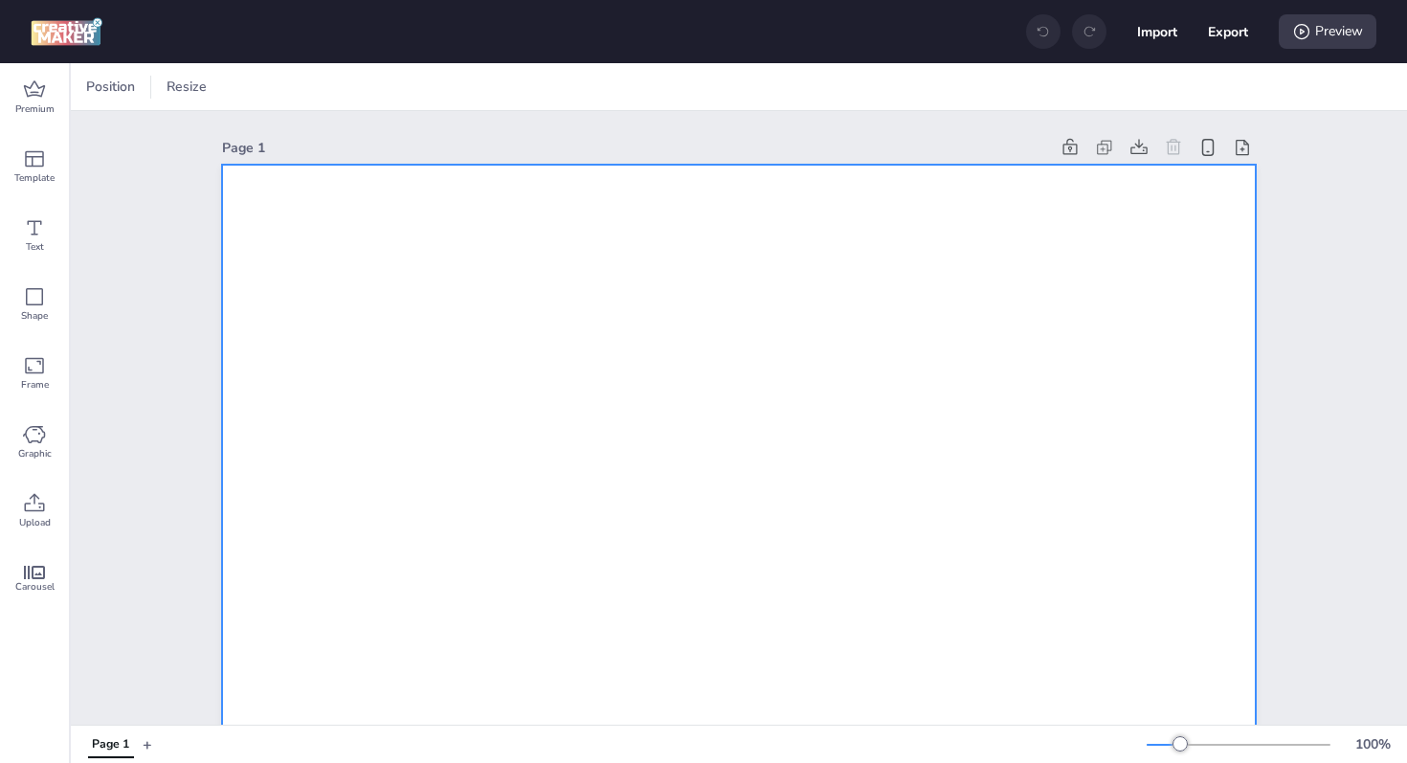
click at [251, 82] on div at bounding box center [260, 87] width 29 height 19
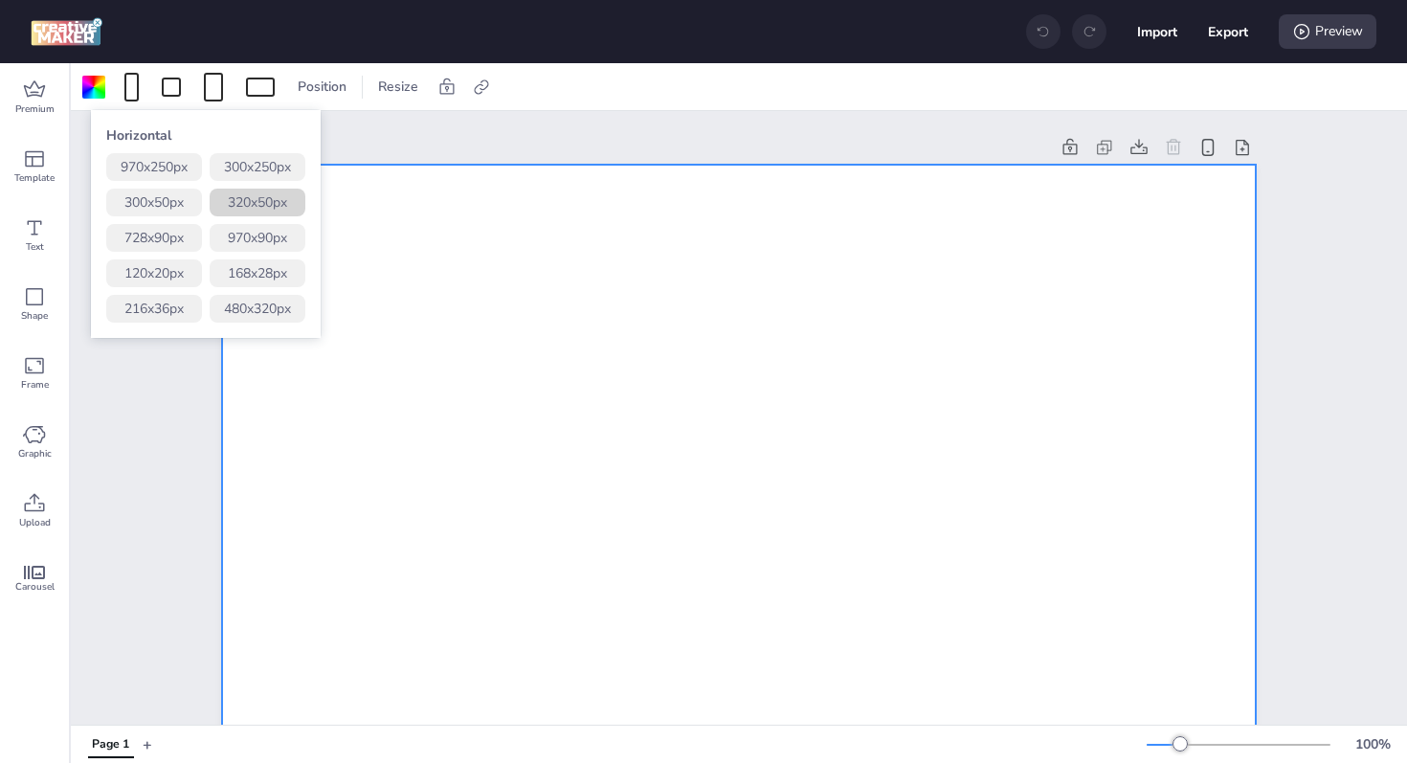
click at [257, 200] on button "320 x 50 px" at bounding box center [258, 203] width 96 height 28
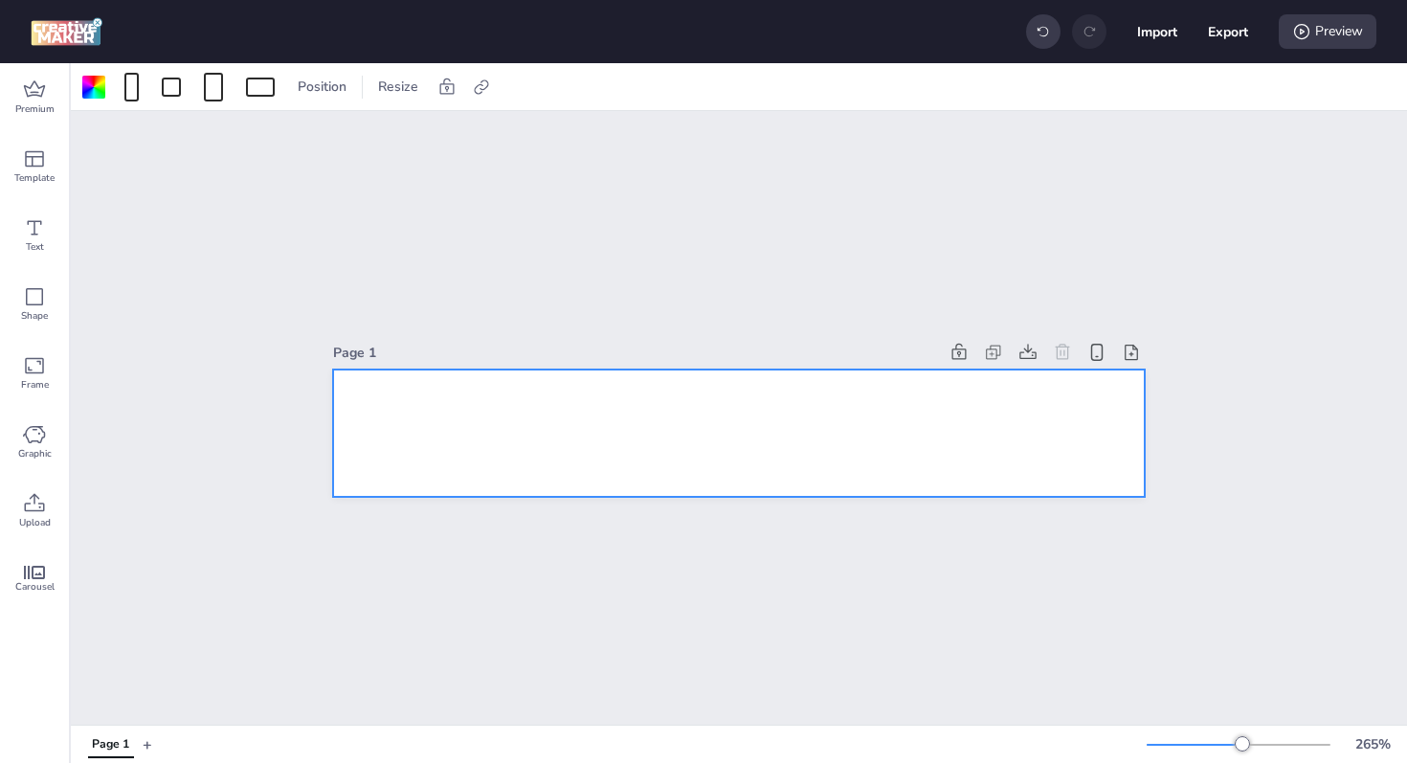
click at [479, 426] on div at bounding box center [738, 432] width 811 height 127
click at [34, 511] on icon at bounding box center [34, 503] width 23 height 23
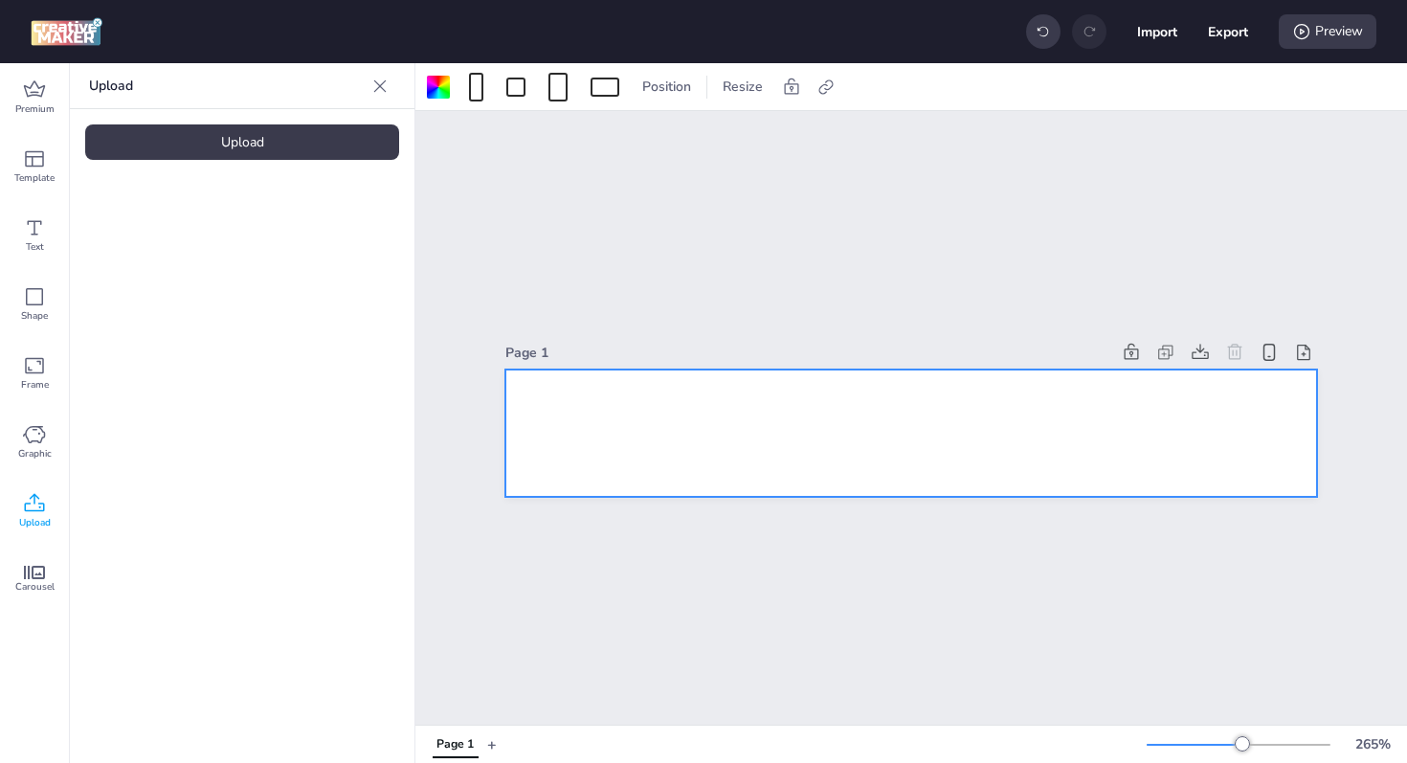
click at [181, 139] on div "Upload" at bounding box center [242, 141] width 314 height 35
click at [145, 265] on img at bounding box center [161, 267] width 117 height 20
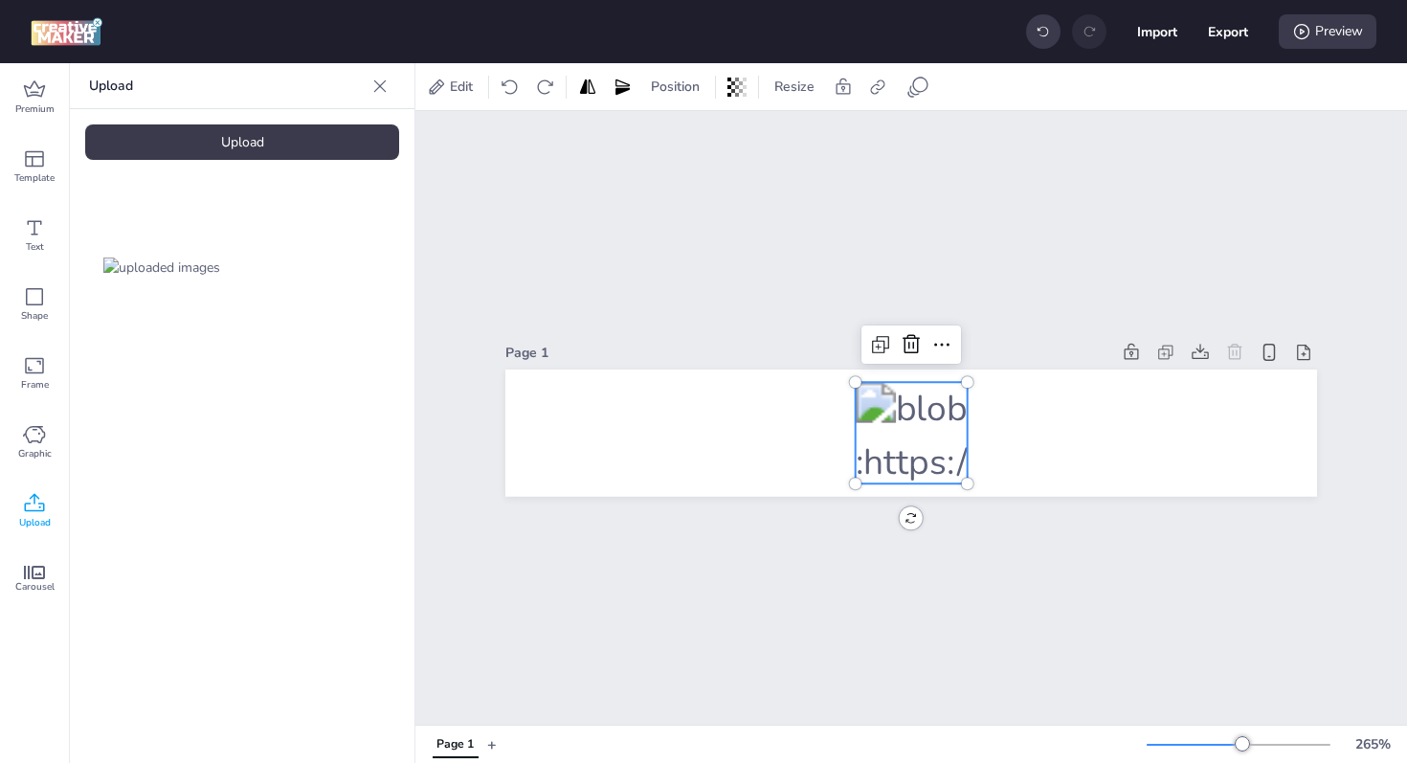
click at [245, 141] on div "Upload" at bounding box center [242, 141] width 314 height 35
click at [906, 338] on icon at bounding box center [911, 344] width 23 height 23
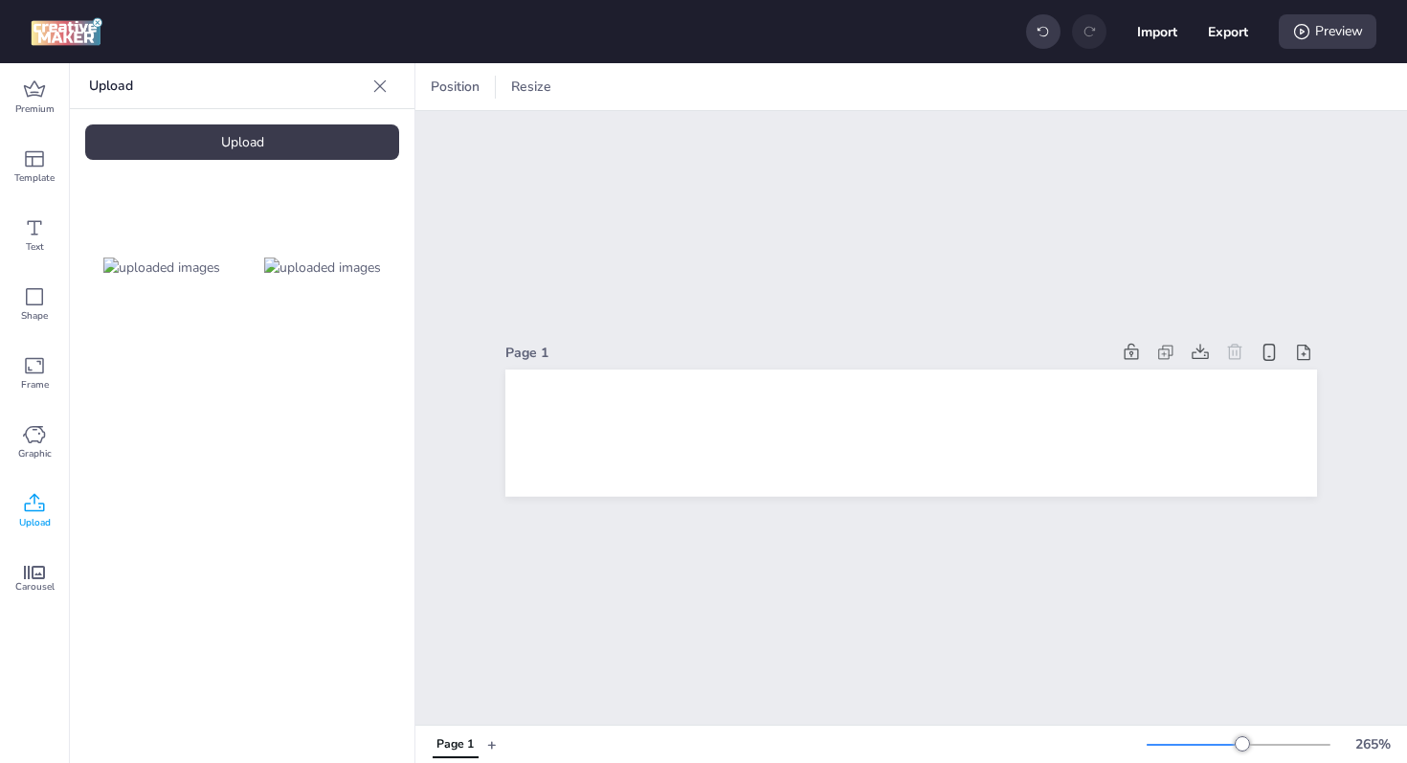
click at [323, 257] on img at bounding box center [322, 267] width 117 height 20
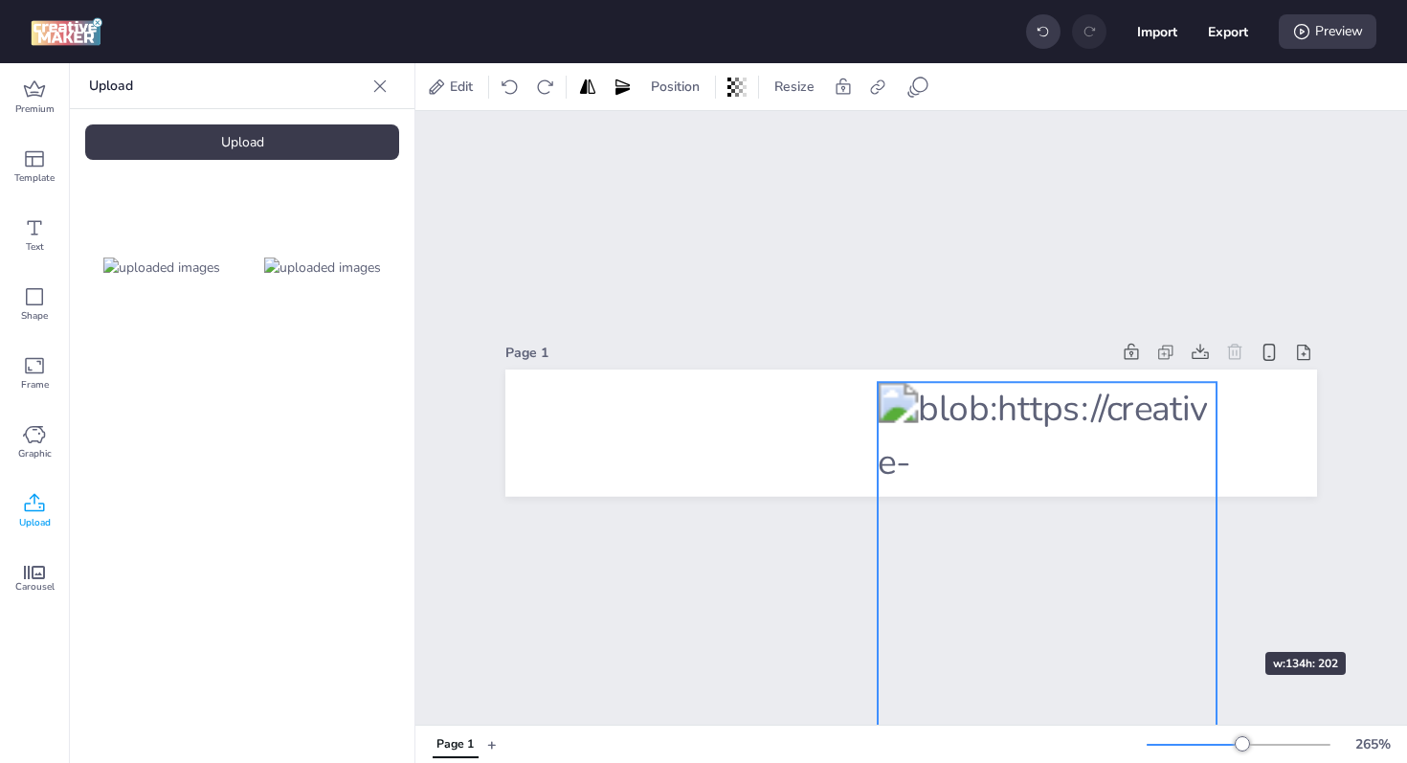
drag, startPoint x: 936, startPoint y: 474, endPoint x: 1207, endPoint y: 616, distance: 306.1
click at [1207, 616] on div "Page 1" at bounding box center [910, 417] width 991 height 613
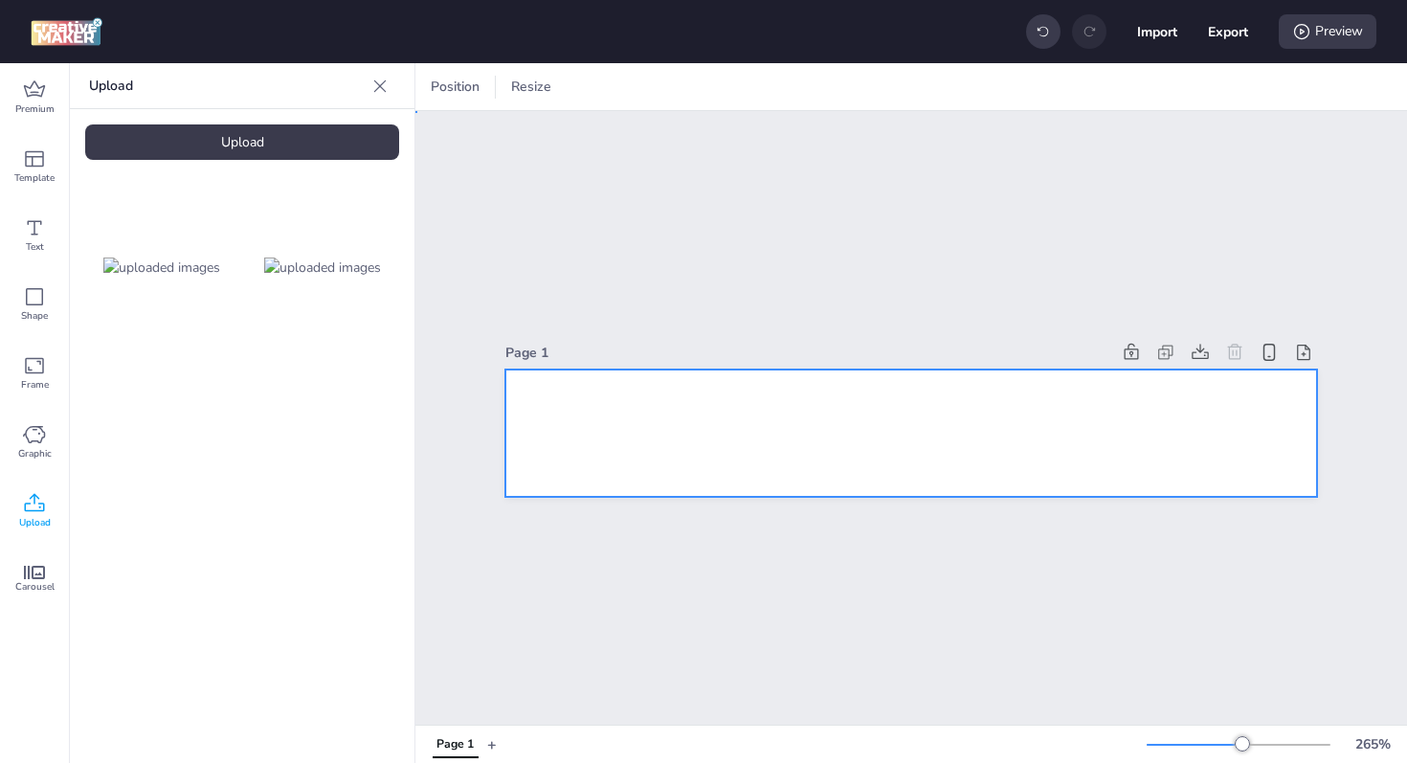
click at [994, 418] on div at bounding box center [910, 432] width 811 height 127
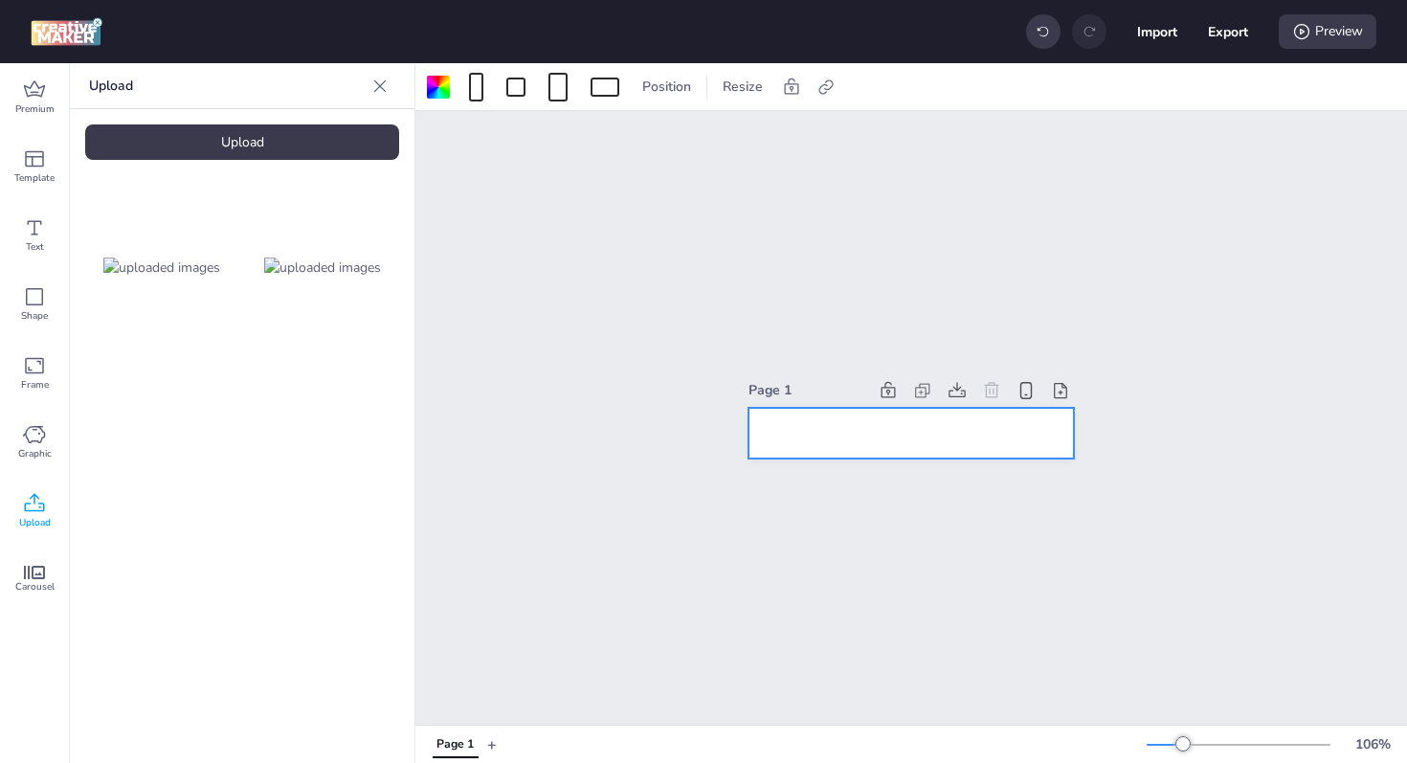
click at [282, 151] on div "Upload" at bounding box center [242, 141] width 314 height 35
click at [153, 418] on img at bounding box center [161, 428] width 117 height 20
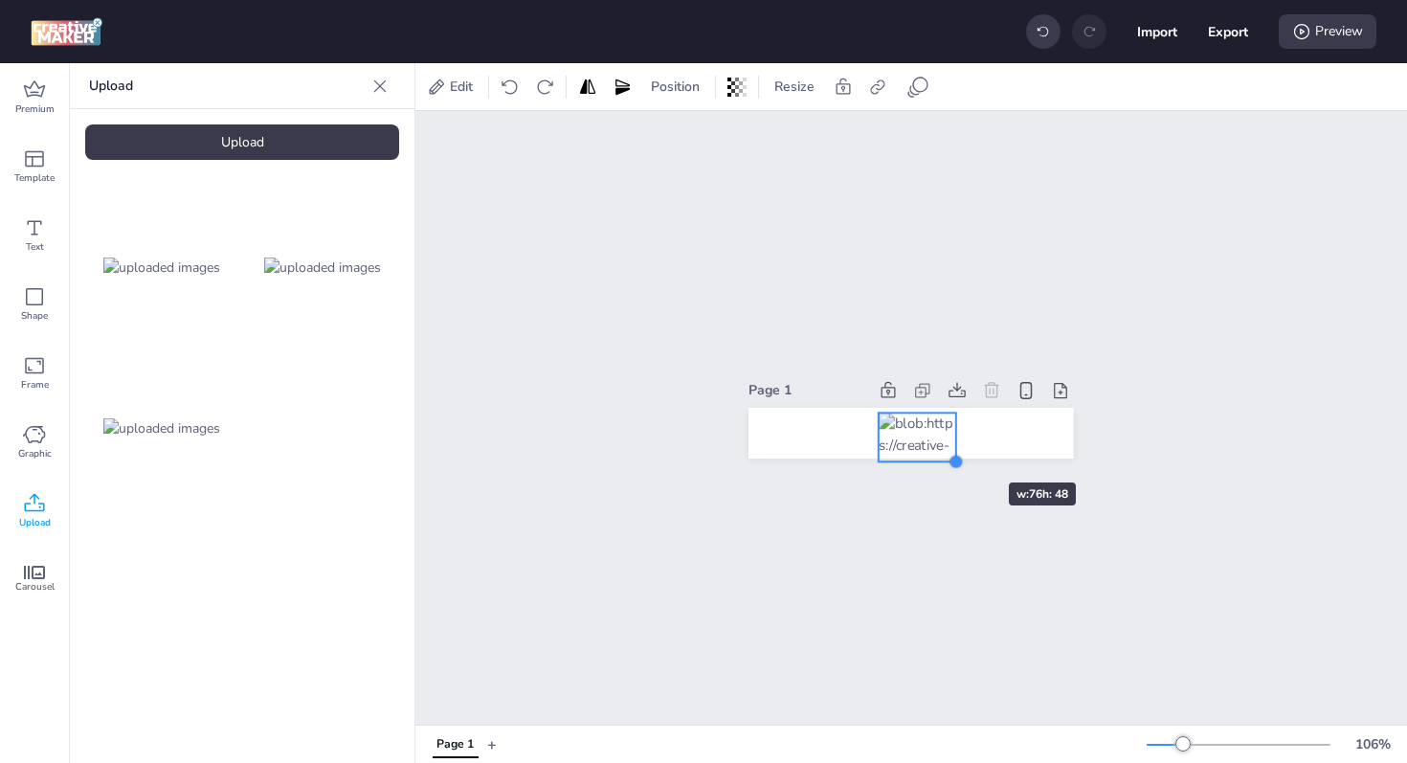
drag, startPoint x: 939, startPoint y: 444, endPoint x: 951, endPoint y: 448, distance: 13.0
click at [951, 454] on div at bounding box center [955, 461] width 15 height 15
click at [956, 403] on div at bounding box center [963, 407] width 15 height 15
drag, startPoint x: 918, startPoint y: 416, endPoint x: 840, endPoint y: 415, distance: 77.5
click at [840, 415] on div at bounding box center [843, 434] width 85 height 54
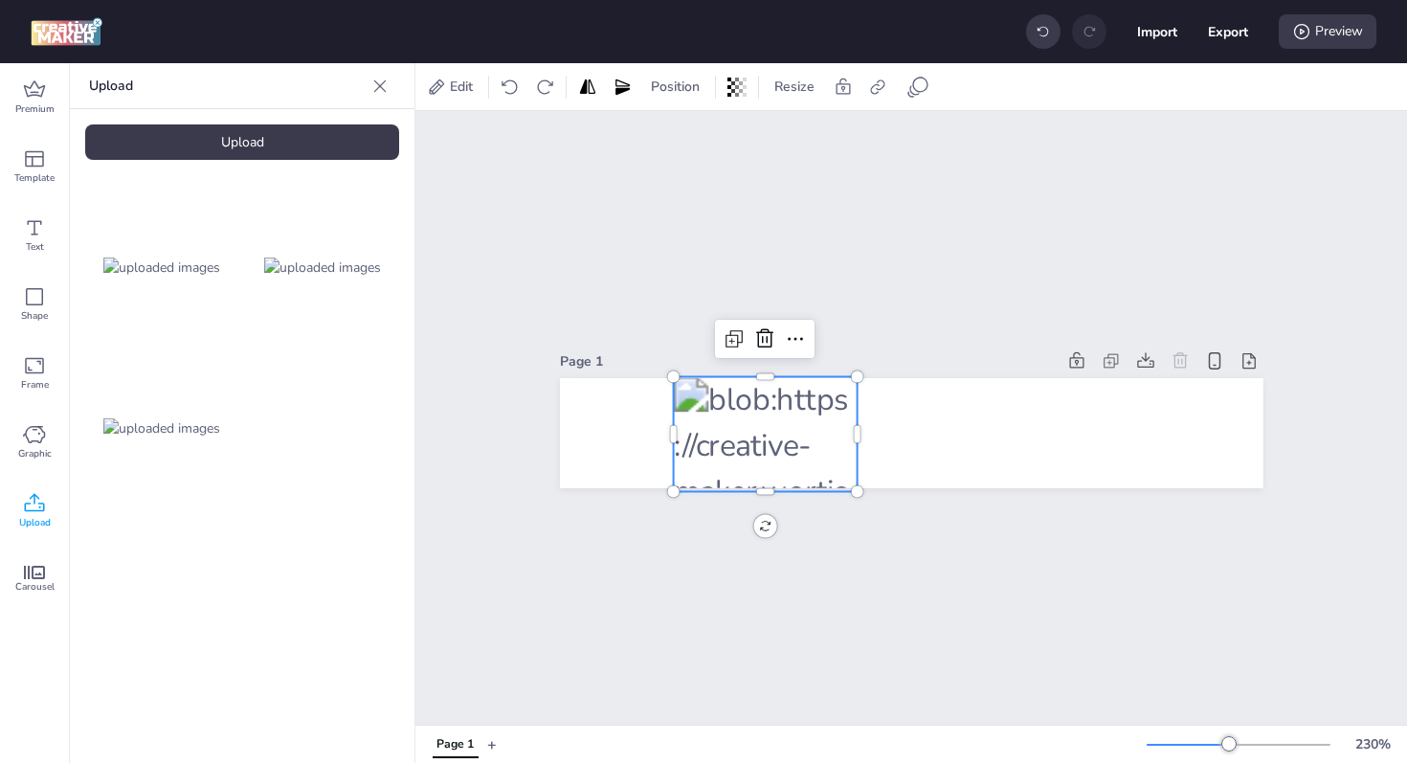
click at [871, 235] on div "Page 1" at bounding box center [910, 417] width 991 height 613
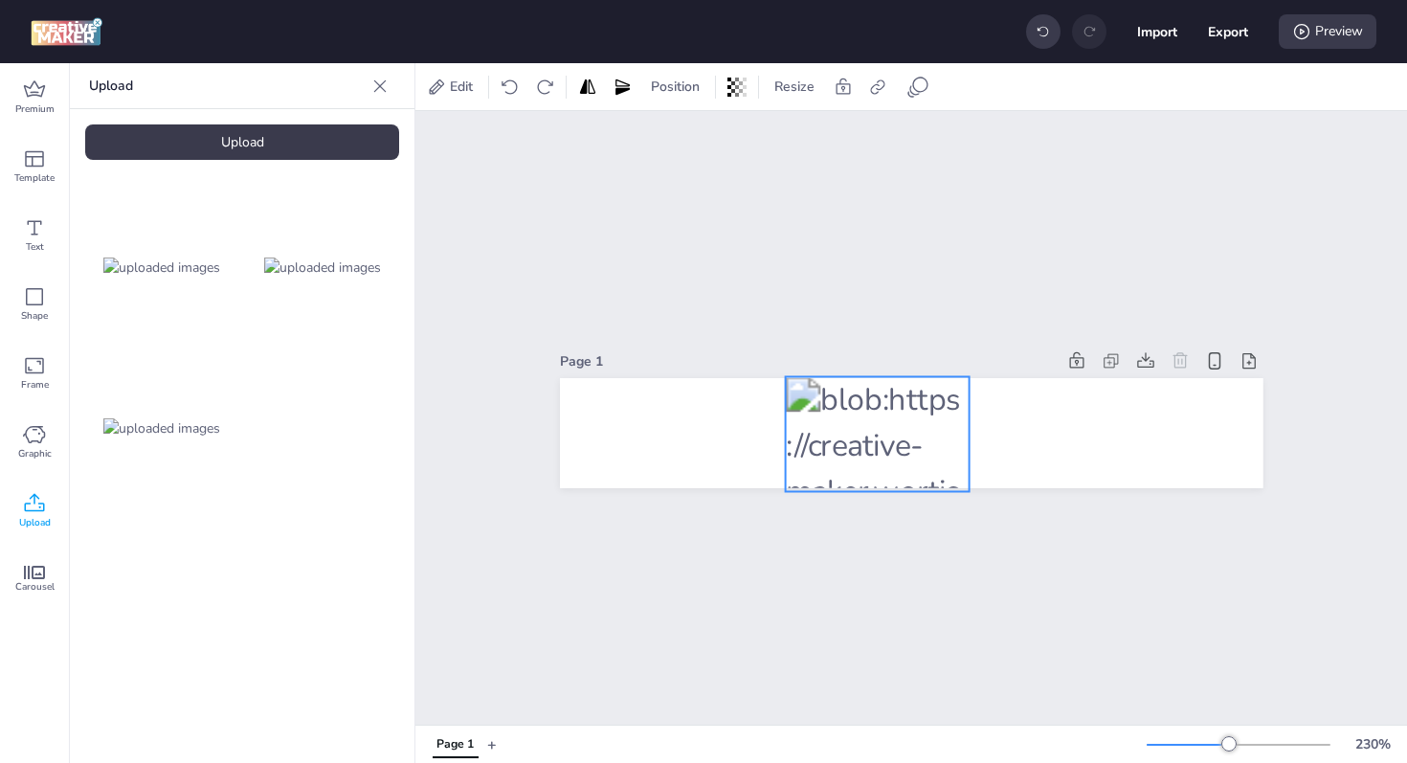
drag, startPoint x: 809, startPoint y: 414, endPoint x: 921, endPoint y: 414, distance: 112.0
click at [921, 414] on div at bounding box center [877, 434] width 184 height 115
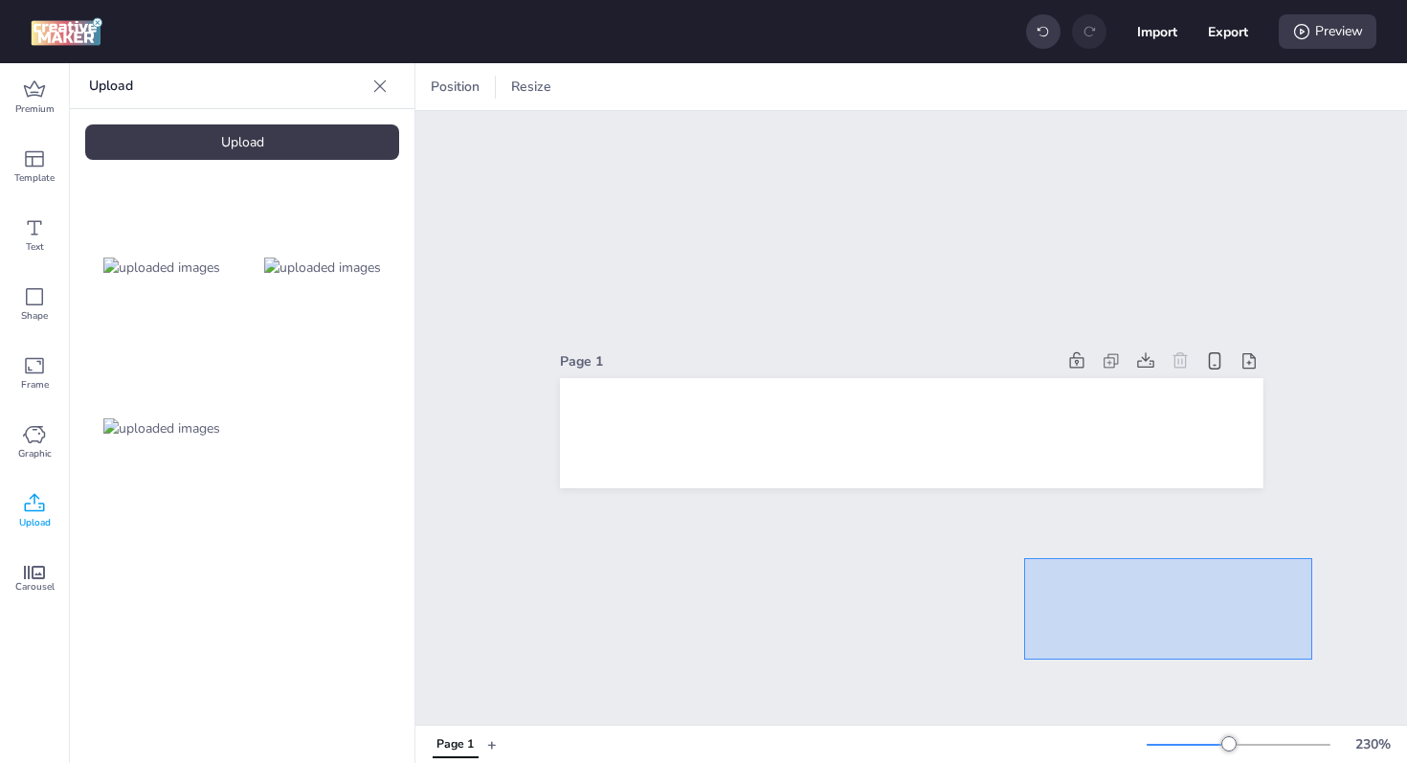
drag, startPoint x: 1003, startPoint y: 555, endPoint x: 1312, endPoint y: 659, distance: 326.2
click at [1312, 659] on div "Page 1" at bounding box center [910, 417] width 991 height 613
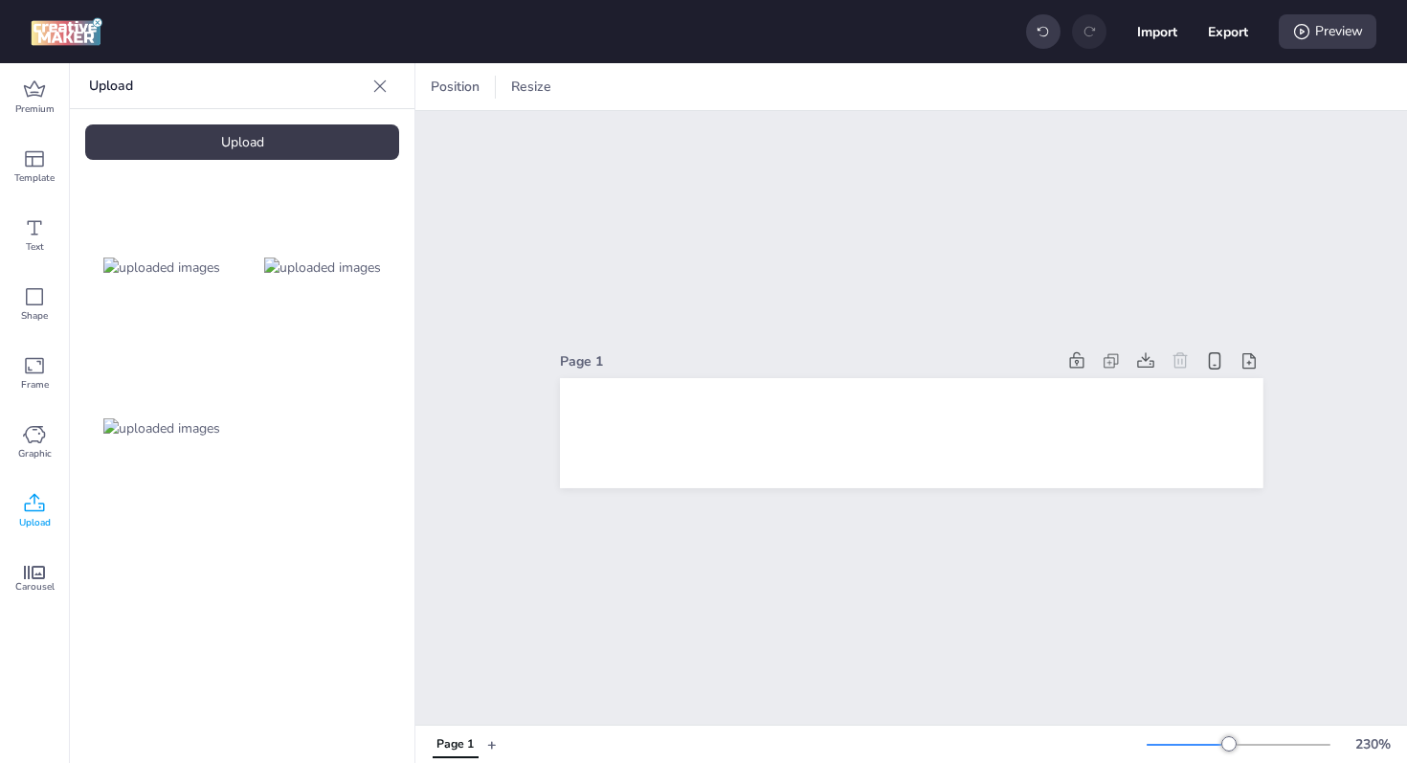
click at [246, 135] on div "Upload" at bounding box center [242, 141] width 314 height 35
click at [247, 132] on div "Upload" at bounding box center [242, 141] width 314 height 35
click at [173, 582] on img at bounding box center [161, 589] width 117 height 20
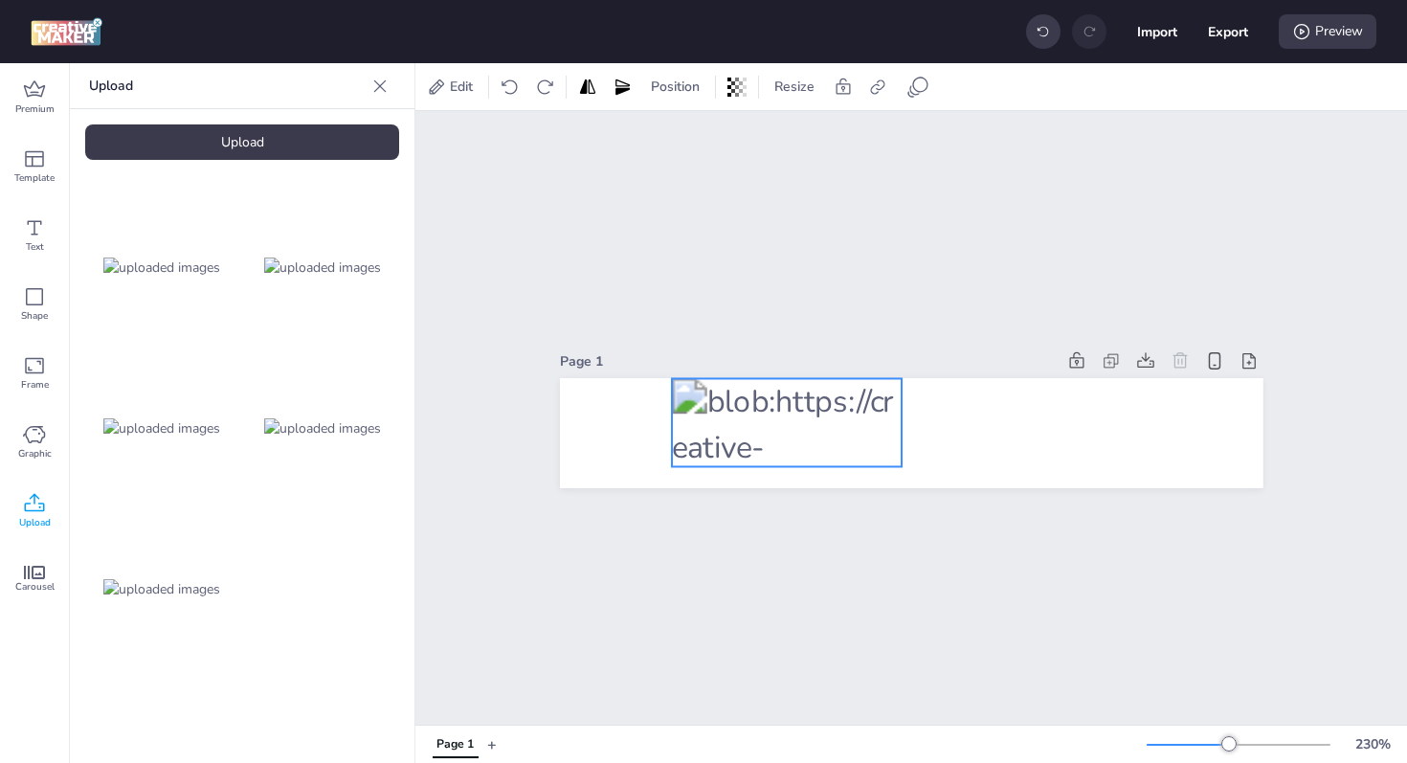
drag, startPoint x: 924, startPoint y: 439, endPoint x: 800, endPoint y: 429, distance: 124.8
click at [800, 429] on div at bounding box center [787, 423] width 231 height 88
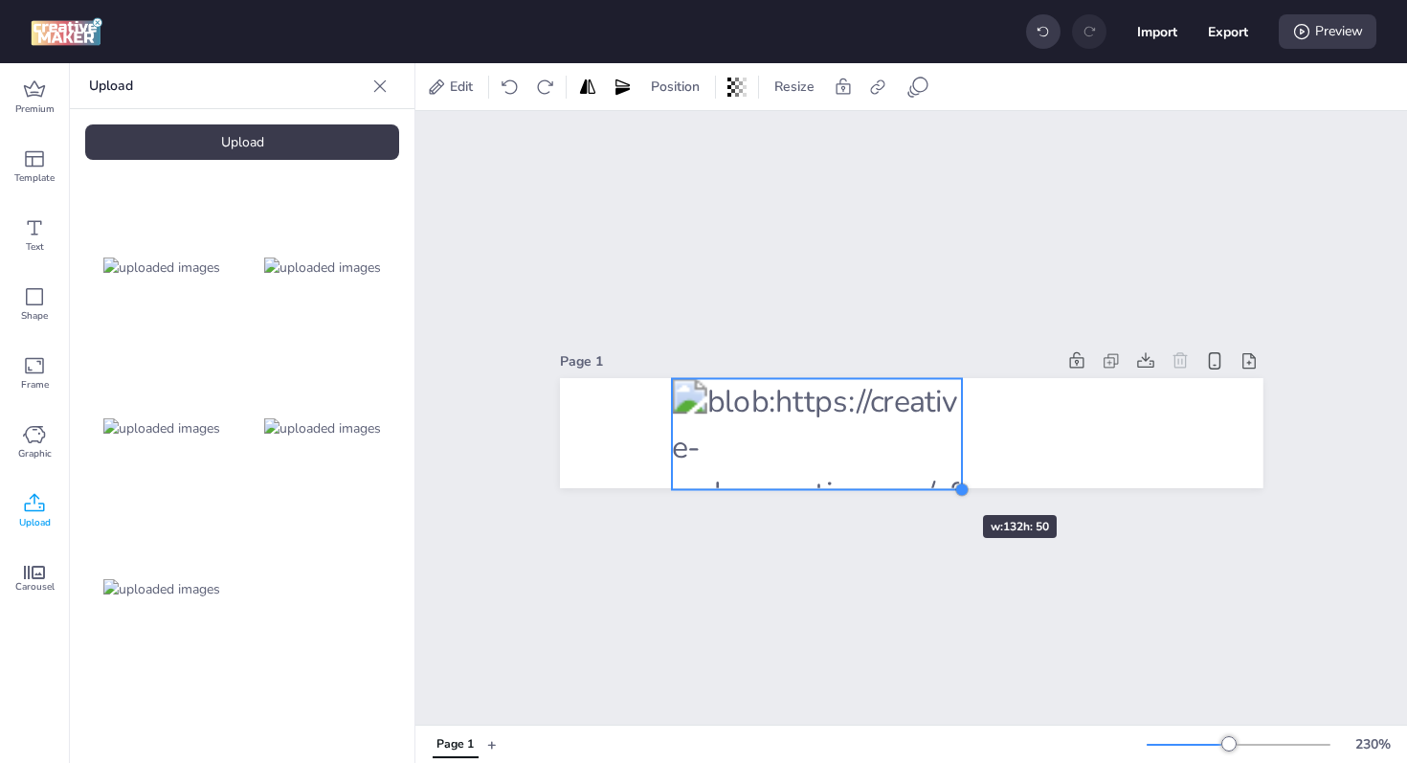
drag, startPoint x: 891, startPoint y: 457, endPoint x: 925, endPoint y: 480, distance: 41.4
click at [925, 480] on div at bounding box center [911, 433] width 703 height 110
click at [898, 549] on div "Page 1" at bounding box center [910, 417] width 991 height 613
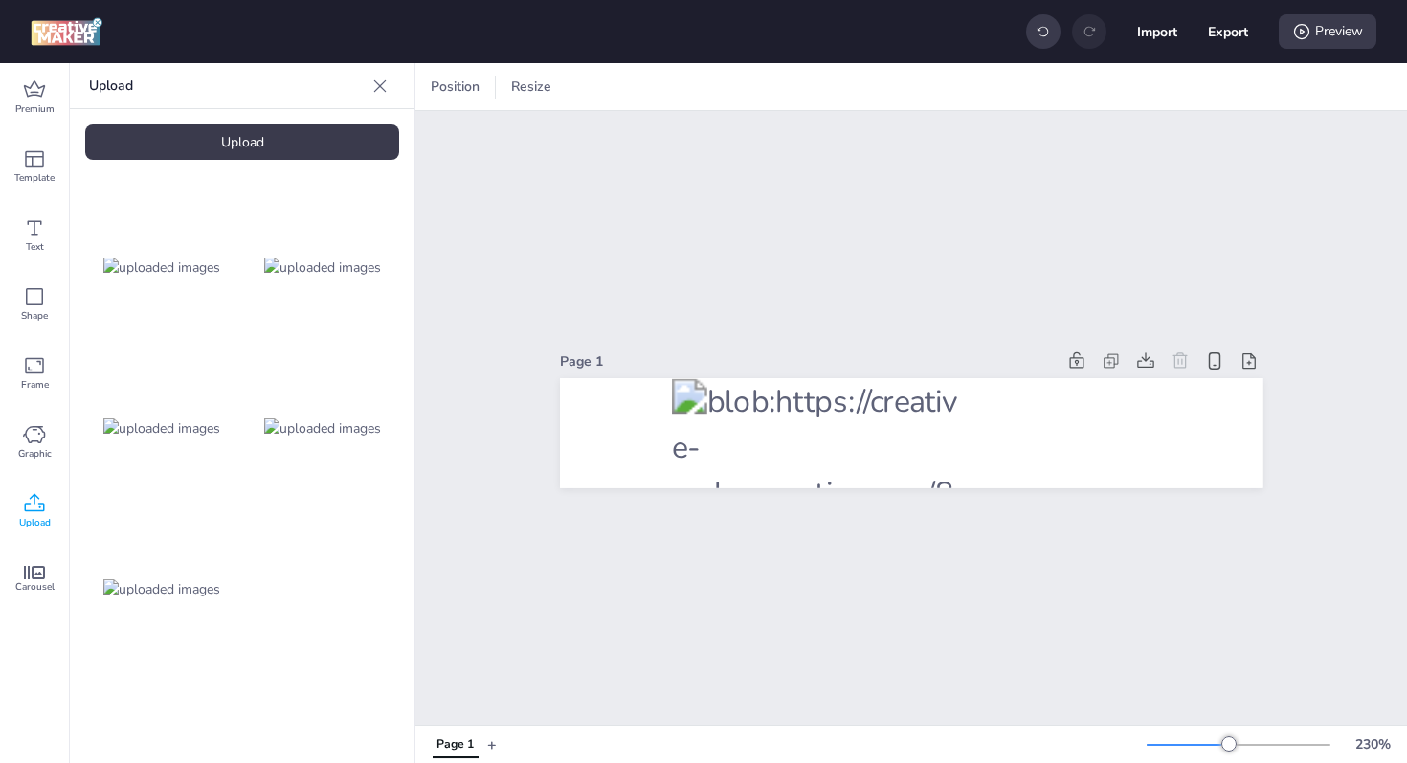
click at [346, 428] on img at bounding box center [322, 428] width 117 height 20
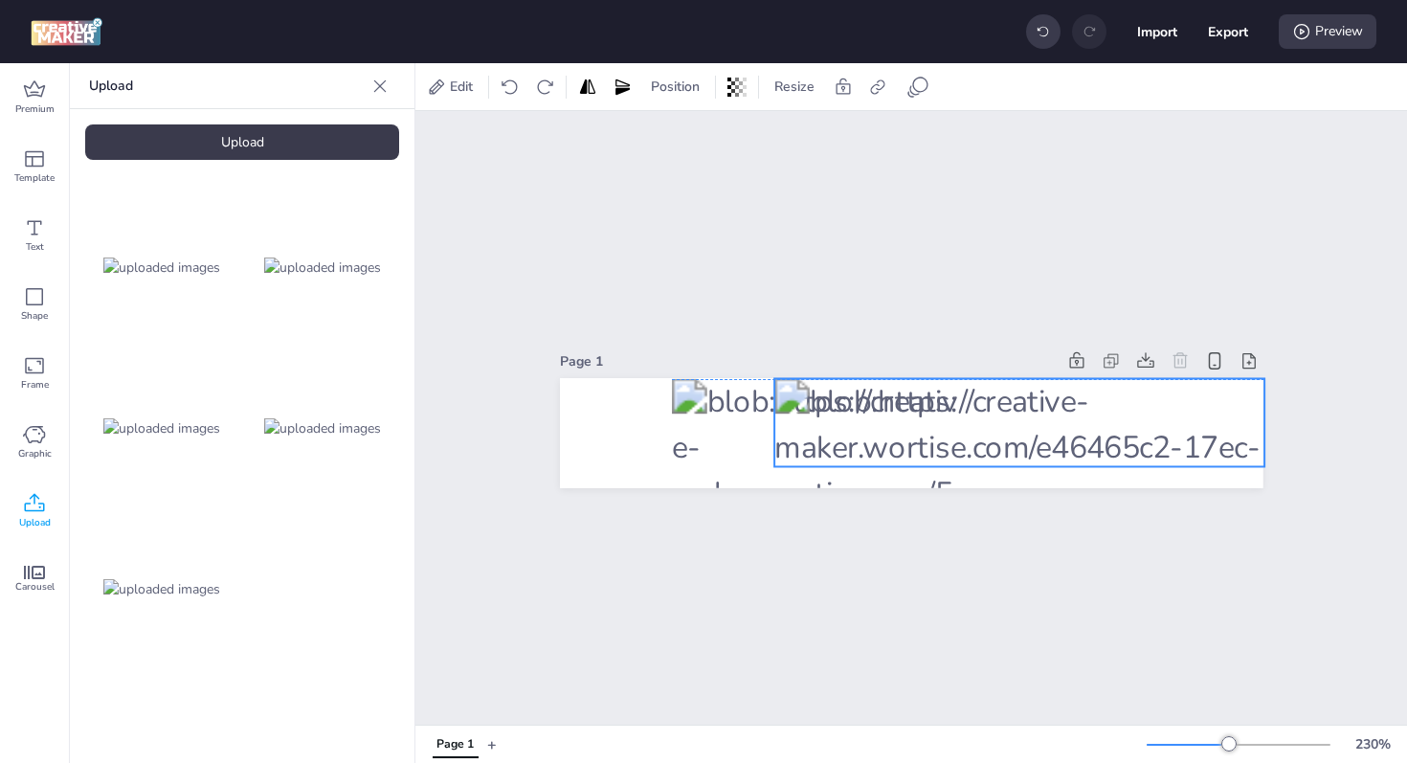
drag, startPoint x: 1063, startPoint y: 428, endPoint x: 1171, endPoint y: 415, distance: 108.8
click at [1171, 415] on div at bounding box center [1019, 423] width 490 height 88
click at [1008, 457] on div at bounding box center [1019, 423] width 490 height 88
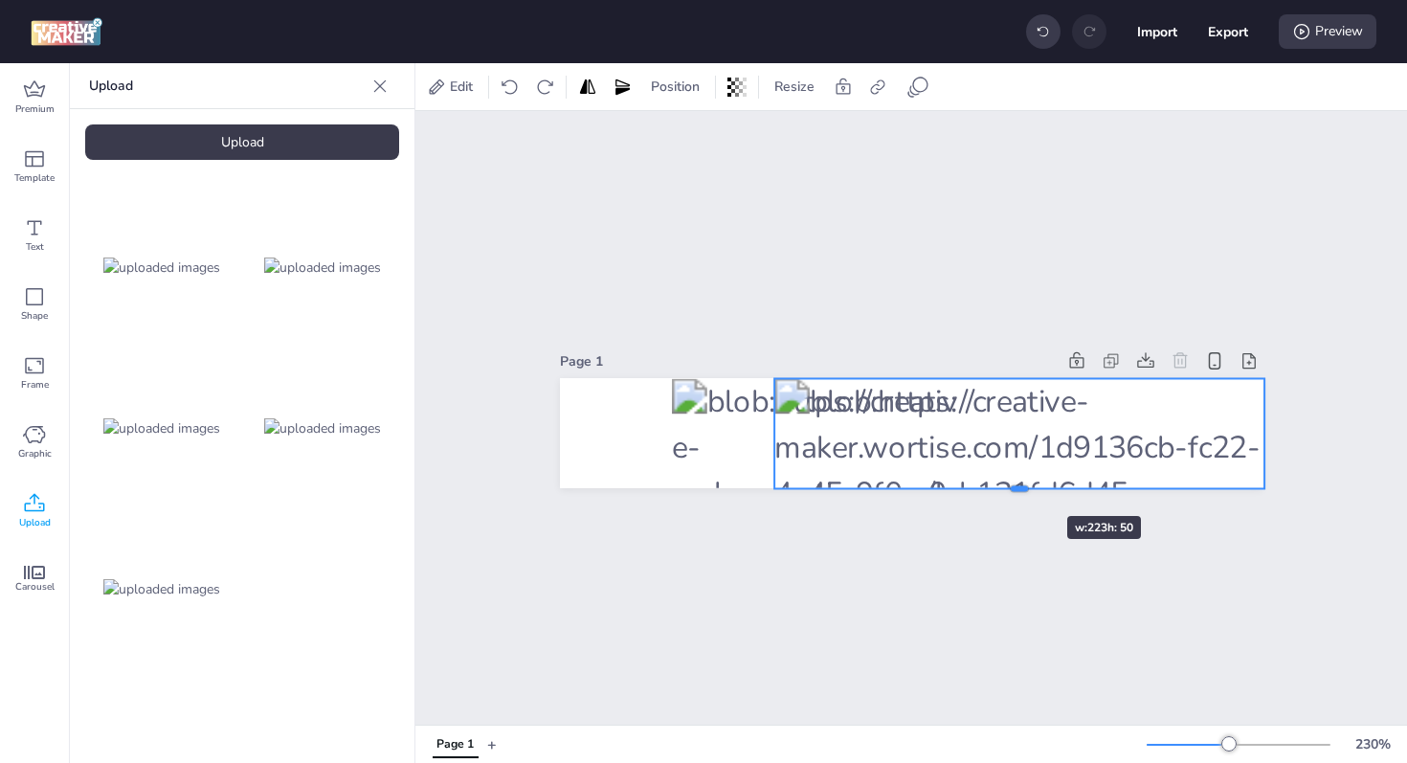
drag, startPoint x: 1010, startPoint y: 459, endPoint x: 1010, endPoint y: 482, distance: 23.0
click at [1010, 488] on div at bounding box center [1019, 495] width 490 height 15
click at [774, 431] on div at bounding box center [1021, 434] width 495 height 111
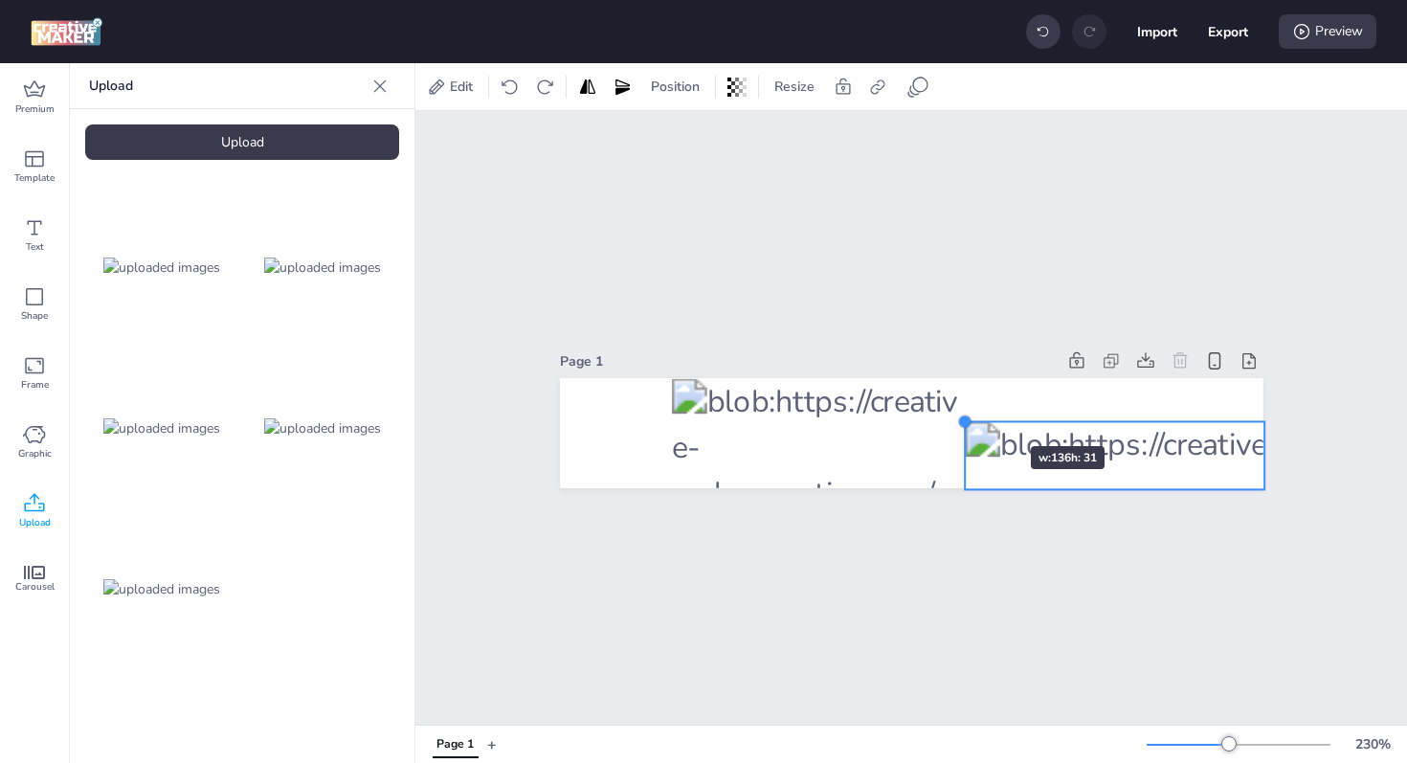
drag, startPoint x: 767, startPoint y: 368, endPoint x: 973, endPoint y: 411, distance: 211.1
click at [973, 411] on div at bounding box center [911, 433] width 703 height 110
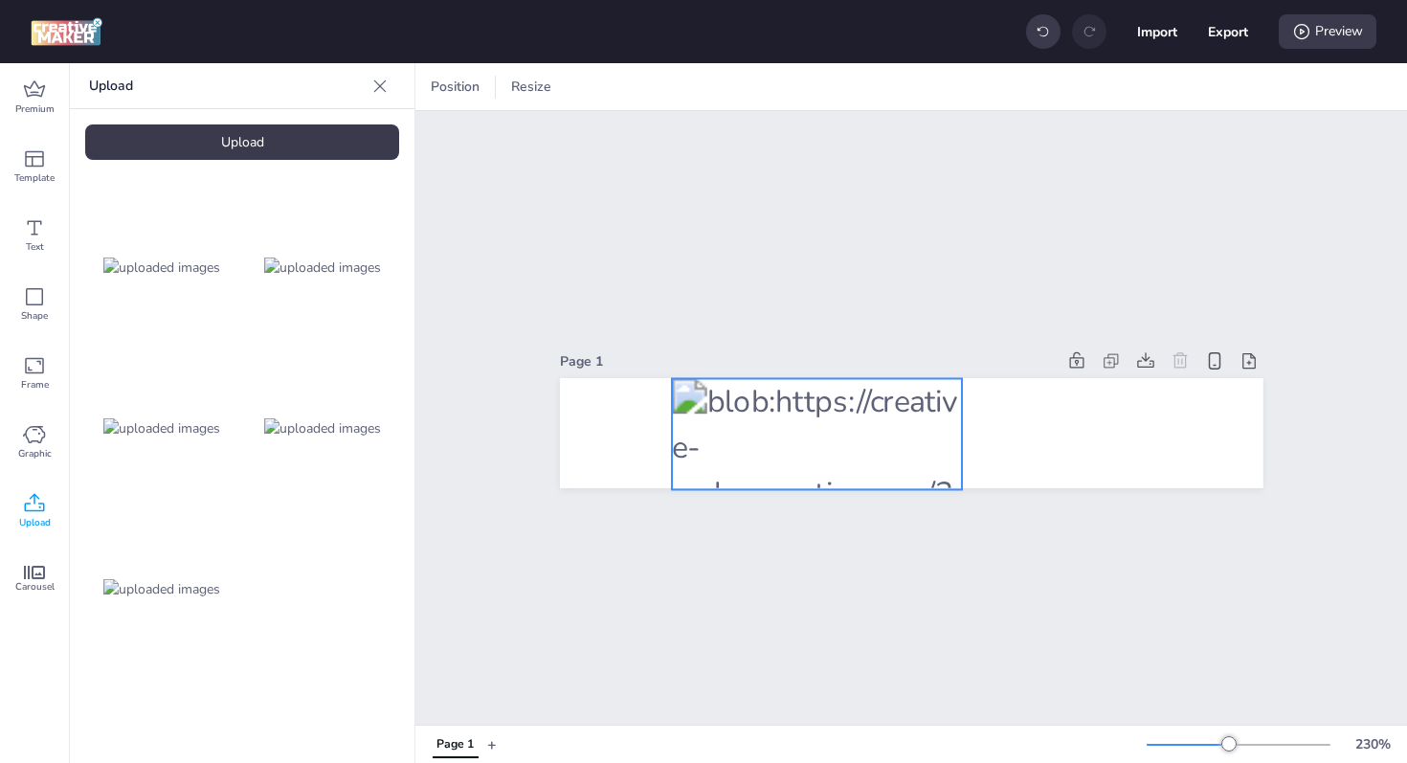
click at [903, 411] on div at bounding box center [817, 434] width 290 height 111
click at [842, 341] on icon at bounding box center [846, 340] width 23 height 23
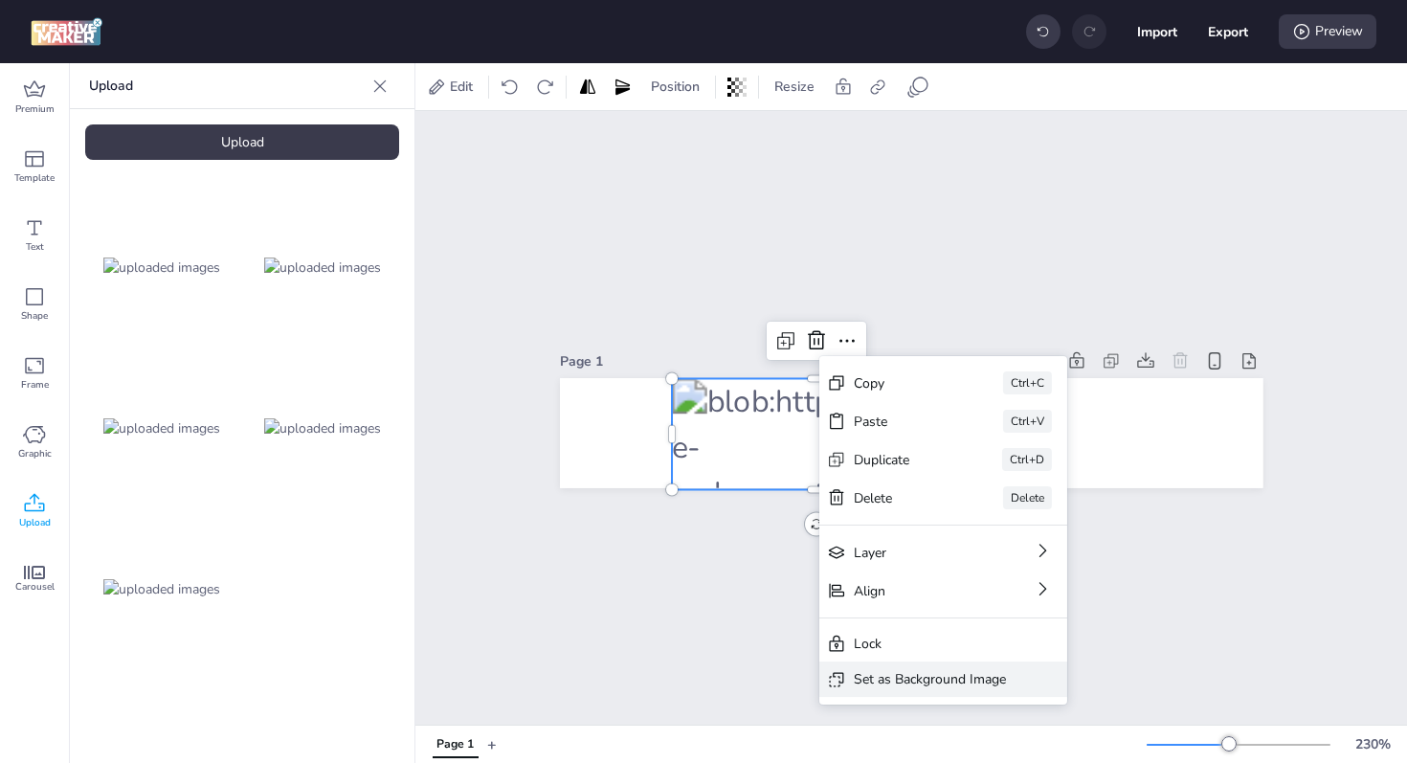
click at [936, 682] on div "Set as Background Image" at bounding box center [930, 679] width 152 height 20
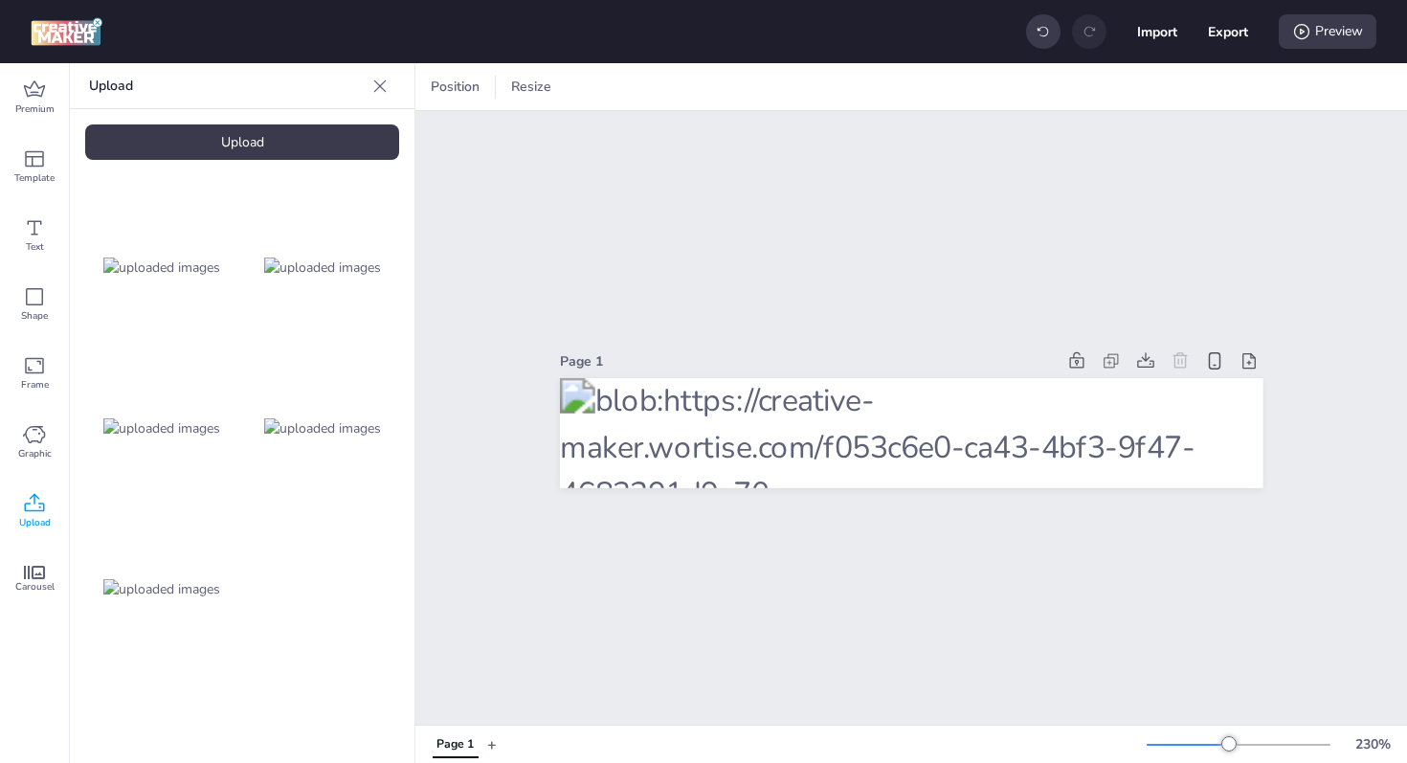
click at [319, 422] on img at bounding box center [322, 428] width 117 height 20
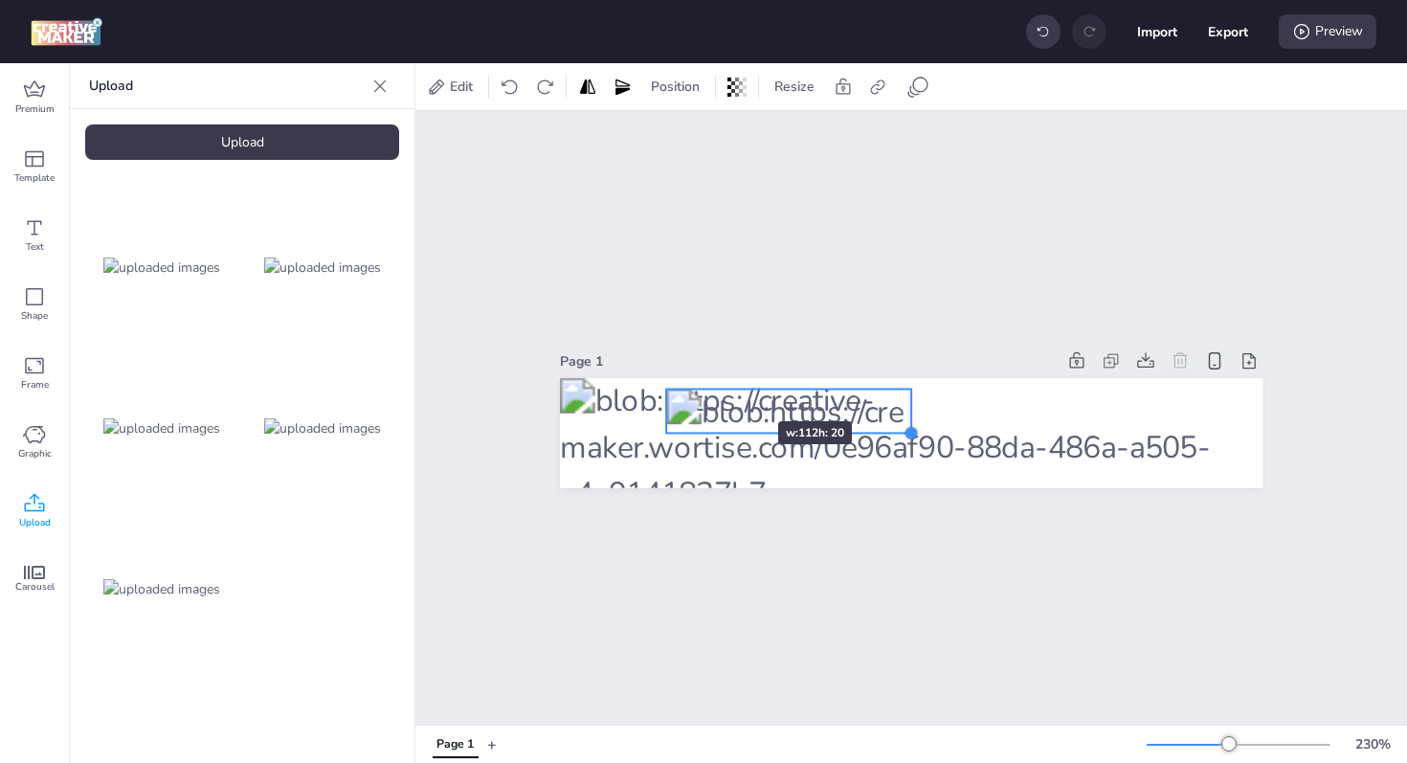
drag, startPoint x: 1145, startPoint y: 467, endPoint x: 721, endPoint y: 387, distance: 432.4
click at [721, 387] on div at bounding box center [911, 433] width 703 height 110
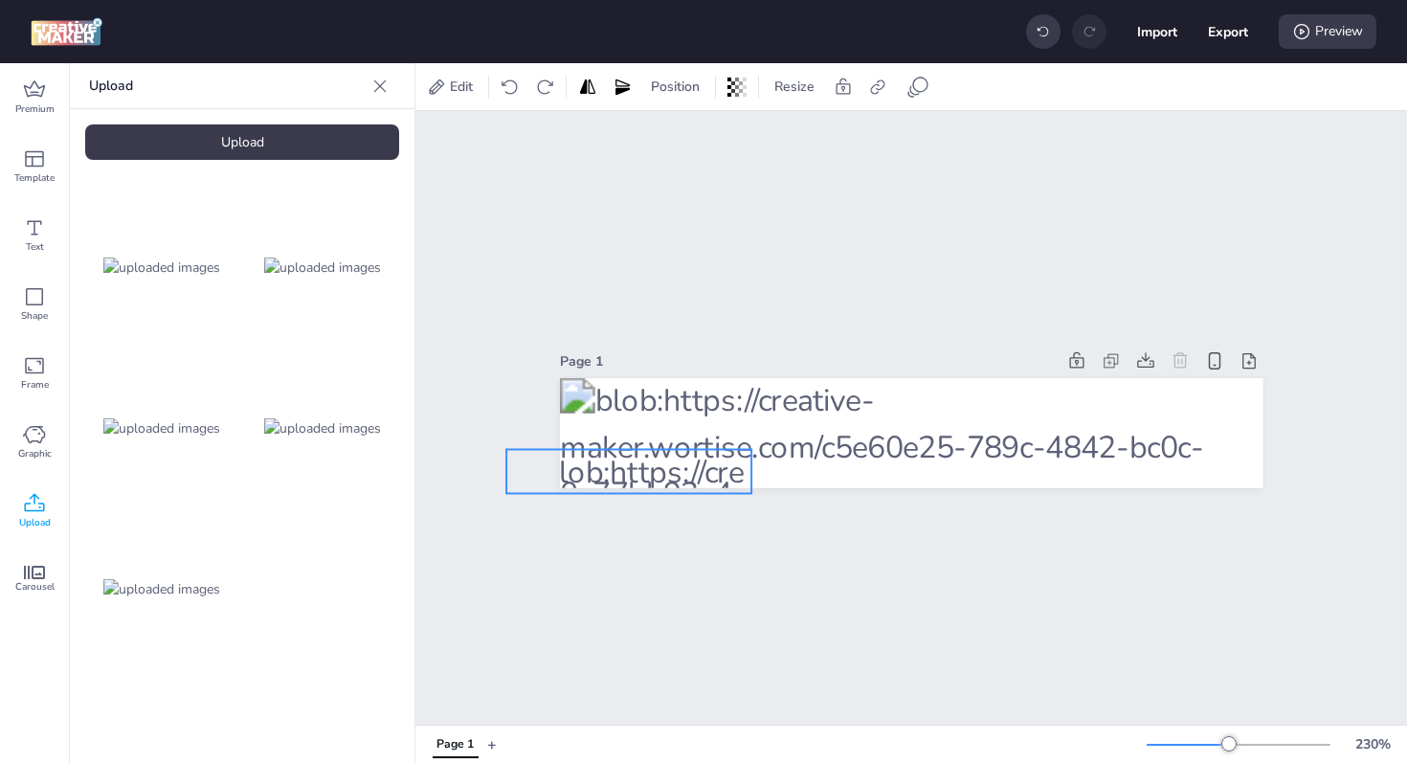
drag, startPoint x: 775, startPoint y: 406, endPoint x: 615, endPoint y: 466, distance: 170.8
click at [615, 466] on div at bounding box center [628, 472] width 245 height 44
click at [729, 540] on div "Page 1" at bounding box center [910, 417] width 991 height 613
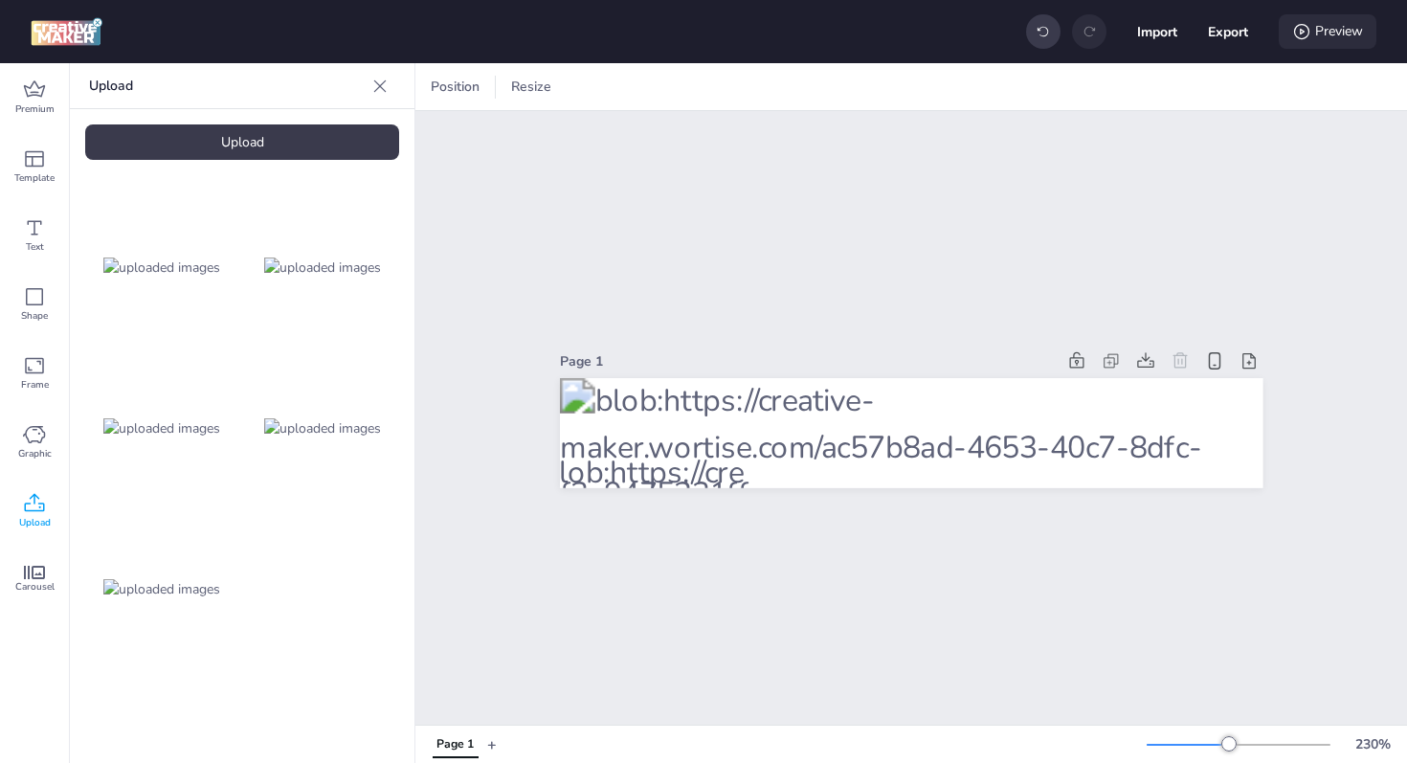
click at [1306, 37] on icon at bounding box center [1301, 31] width 19 height 19
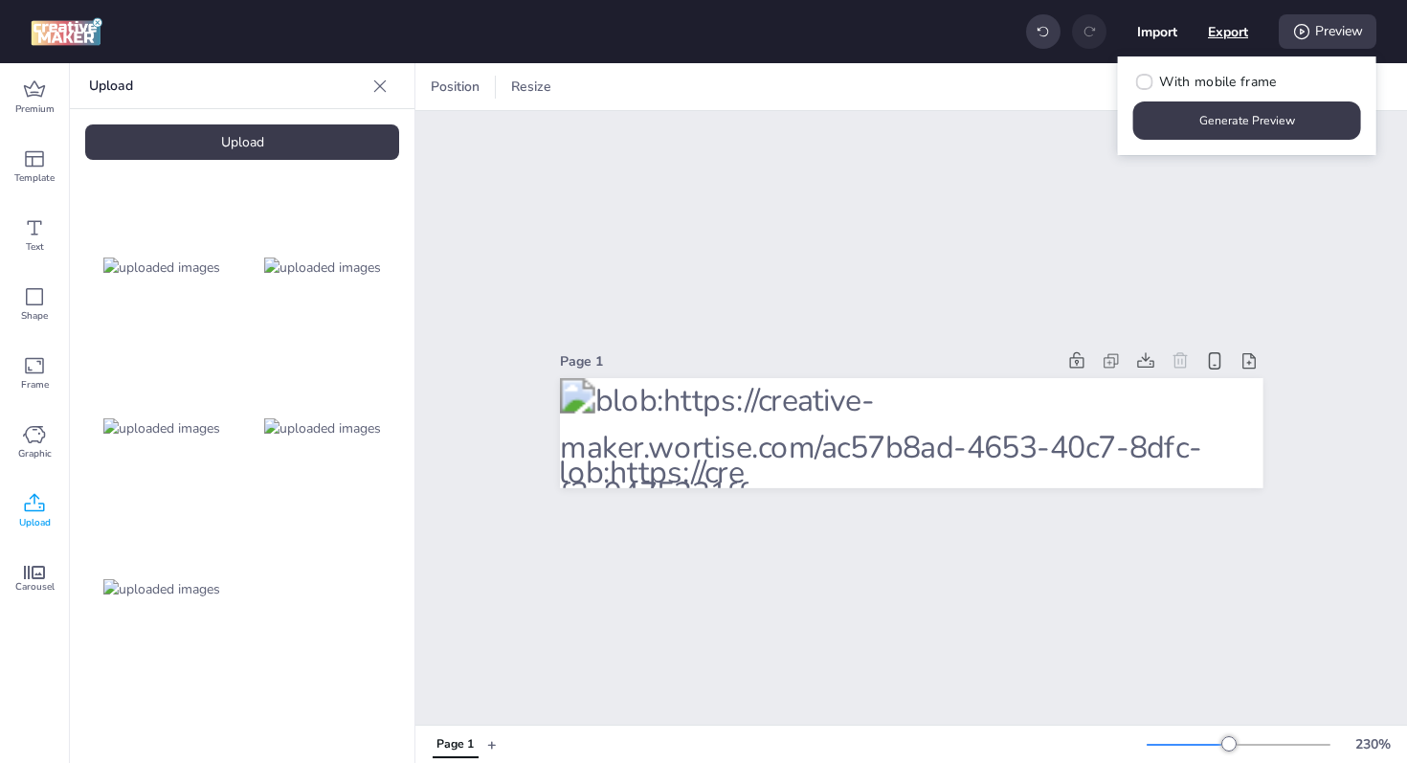
click at [1222, 29] on button "Export" at bounding box center [1228, 31] width 40 height 40
select select "html"
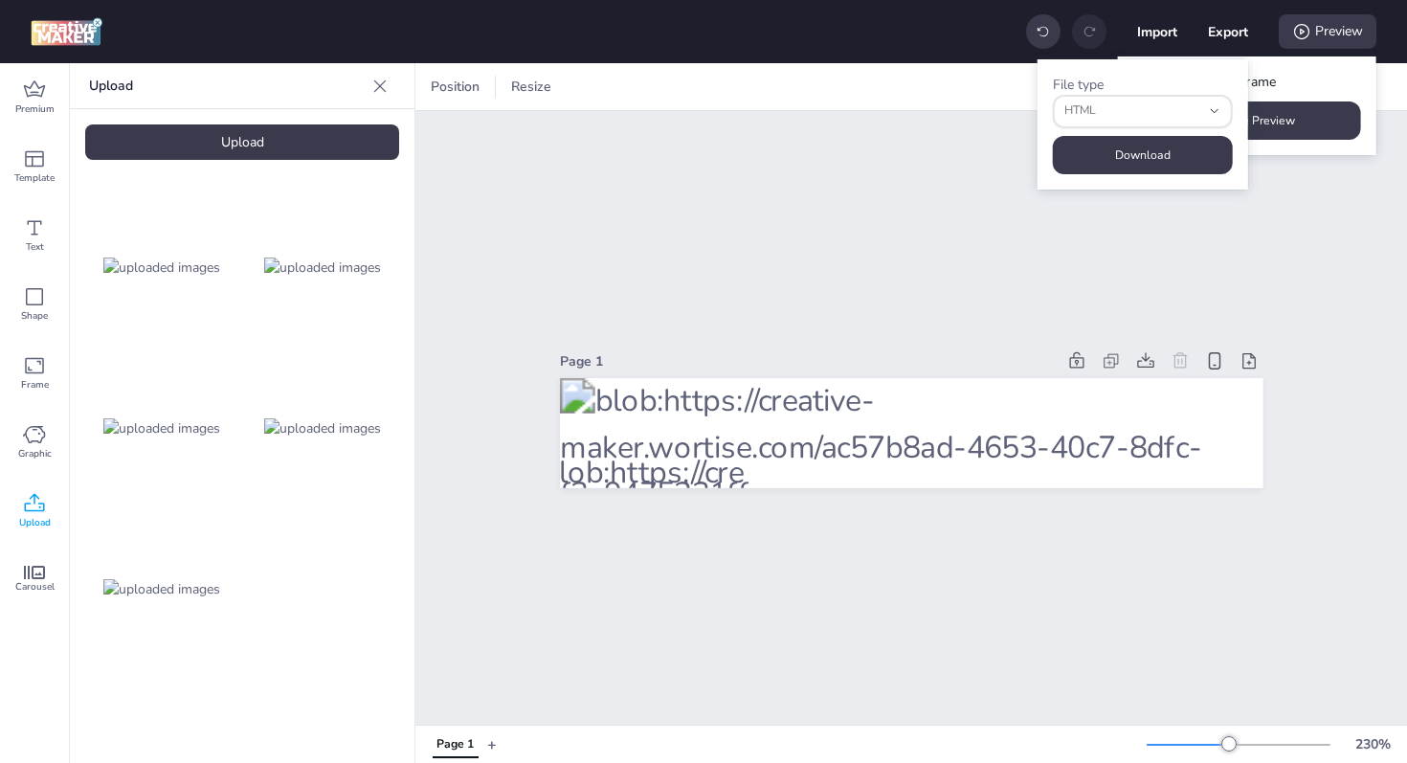
click at [1234, 272] on div "Page 1" at bounding box center [910, 417] width 991 height 613
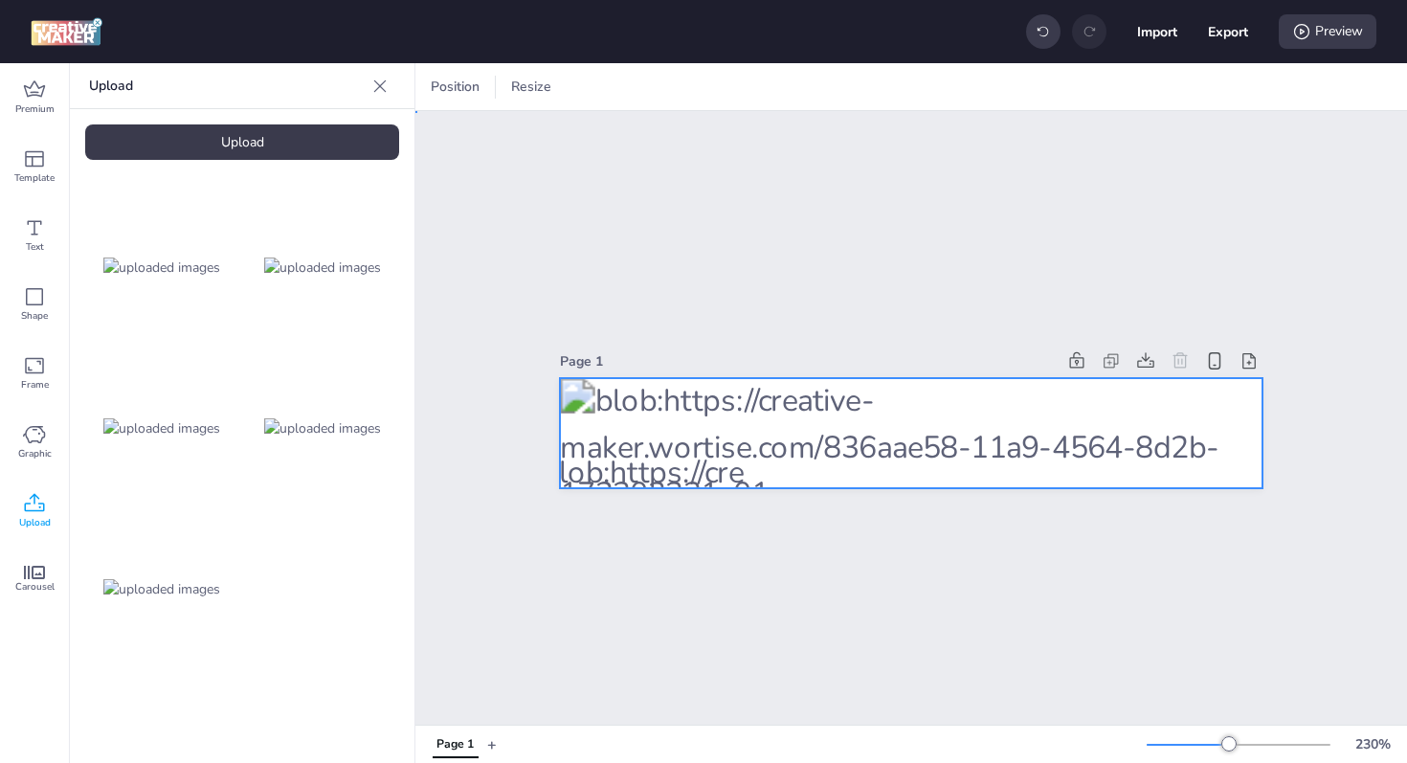
click at [1015, 406] on div at bounding box center [911, 433] width 703 height 110
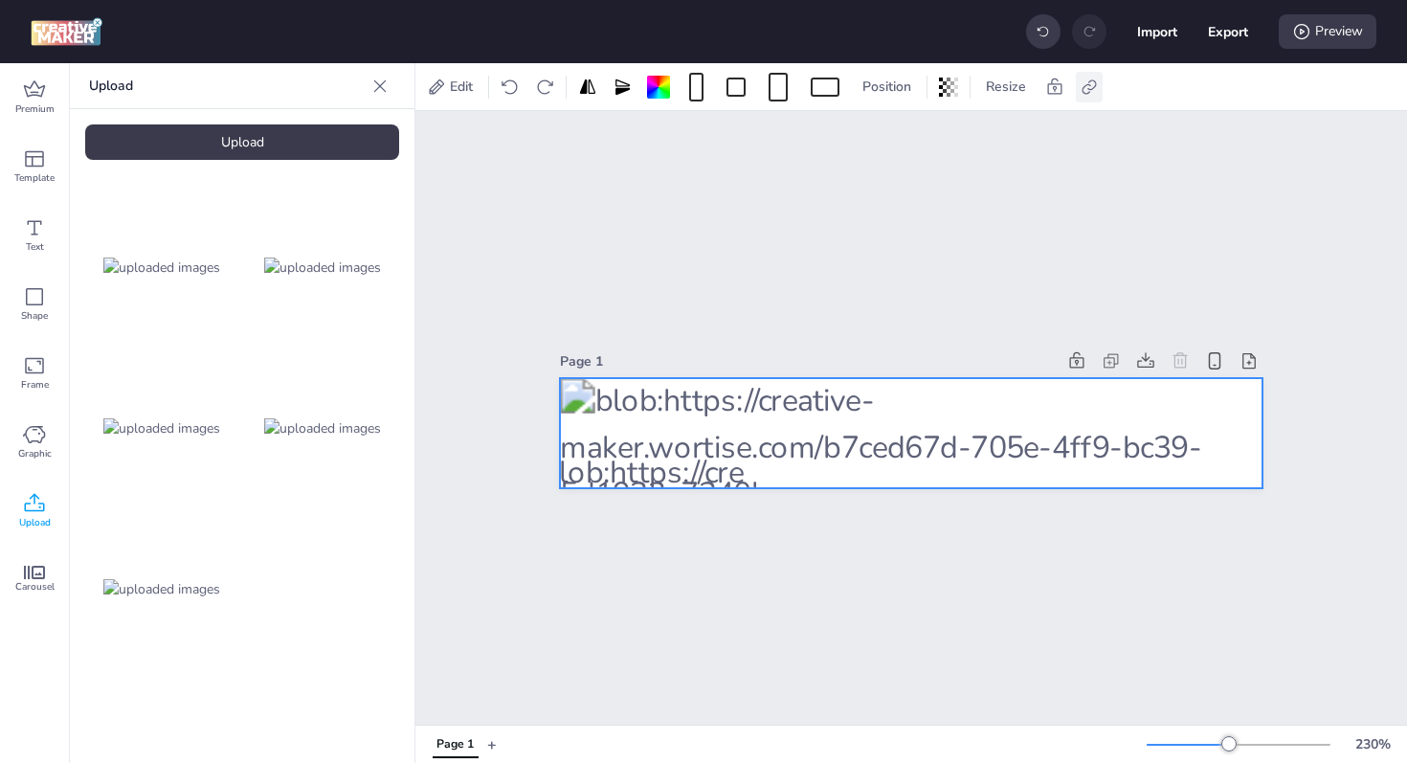
click at [1089, 90] on icon at bounding box center [1088, 87] width 19 height 19
click at [916, 140] on span "Activate hyperlink" at bounding box center [965, 135] width 106 height 20
click at [900, 140] on input "Activate hyperlink" at bounding box center [893, 143] width 12 height 12
checkbox input "true"
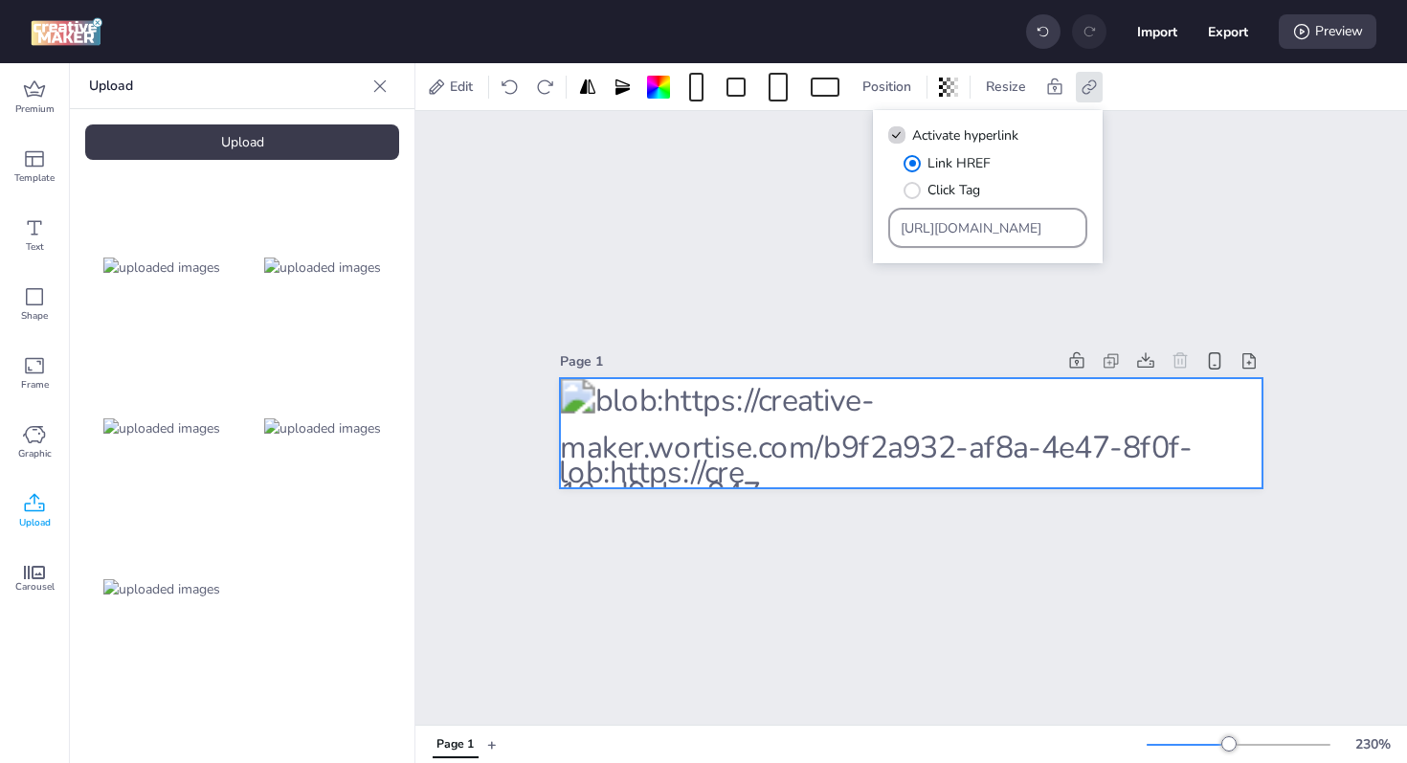
click at [957, 228] on input "[URL][DOMAIN_NAME]" at bounding box center [987, 228] width 175 height 20
paste input "[URL][DOMAIN_NAME]"
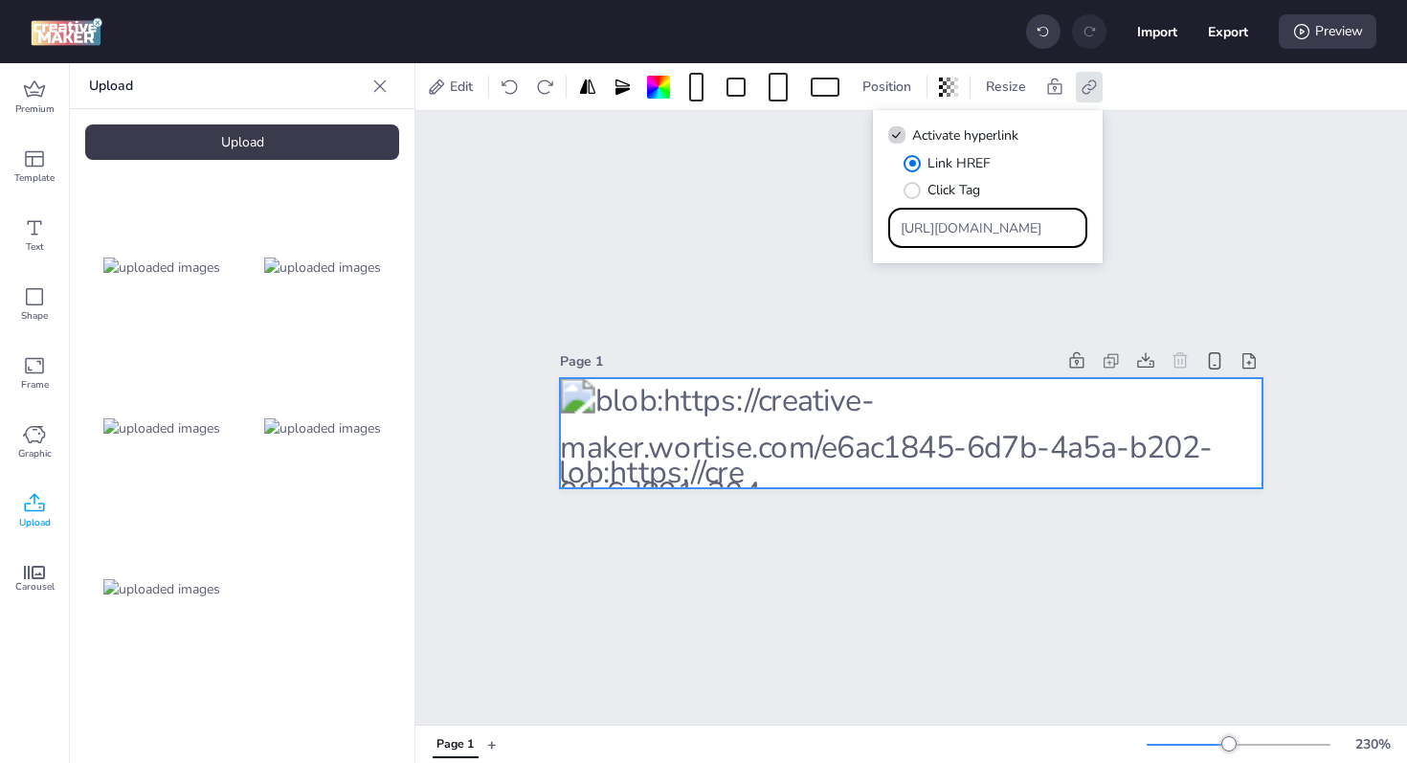
type input "[URL][DOMAIN_NAME]"
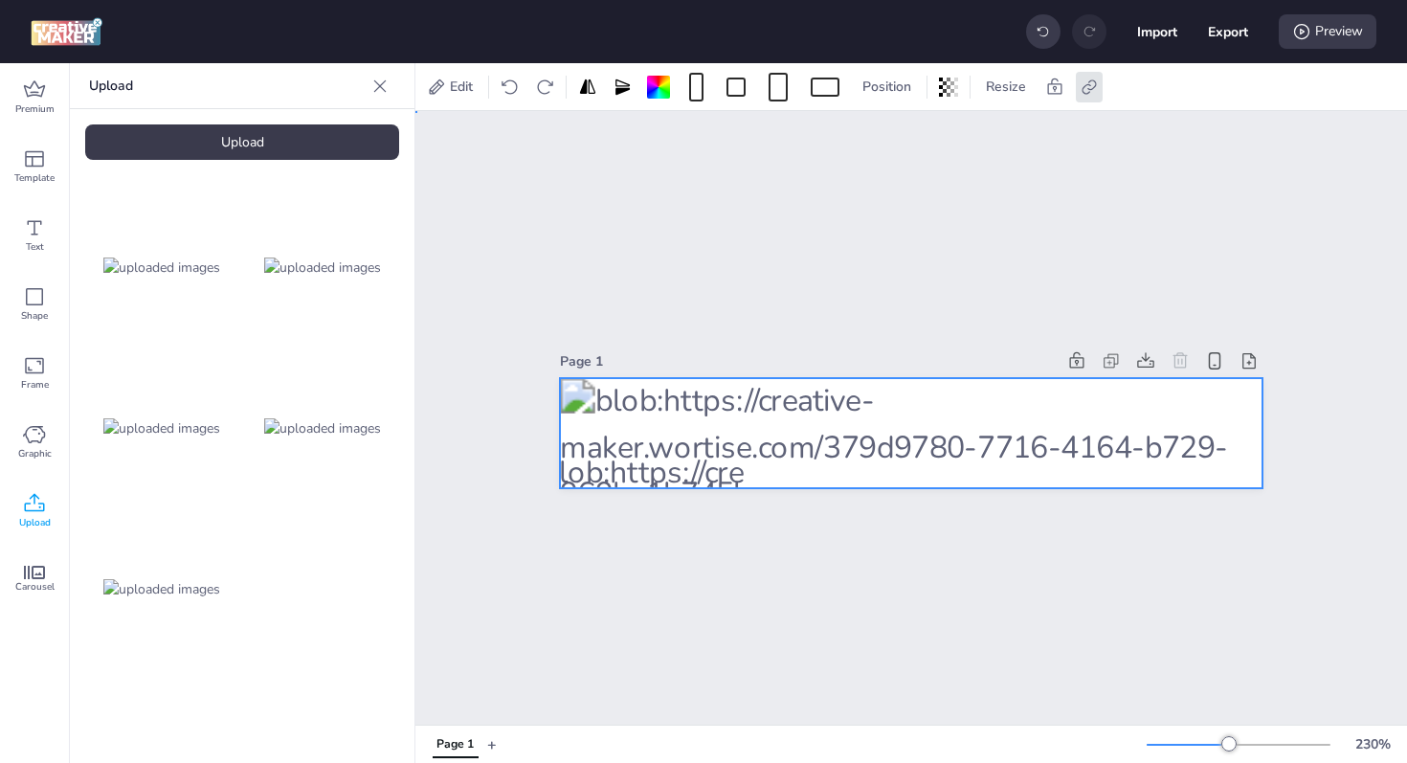
click at [1273, 150] on div "Page 1" at bounding box center [910, 417] width 991 height 613
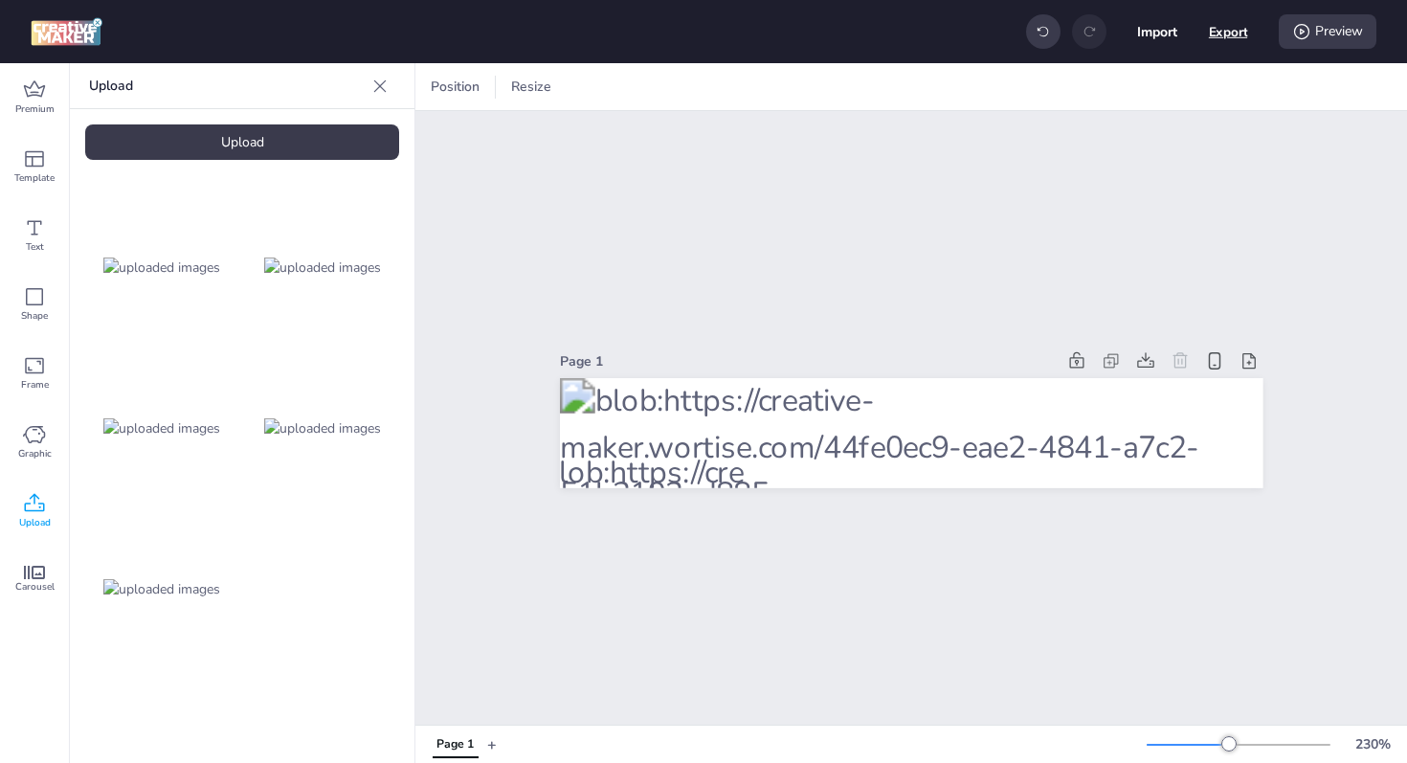
click at [1223, 29] on button "Export" at bounding box center [1228, 31] width 39 height 39
select select "html"
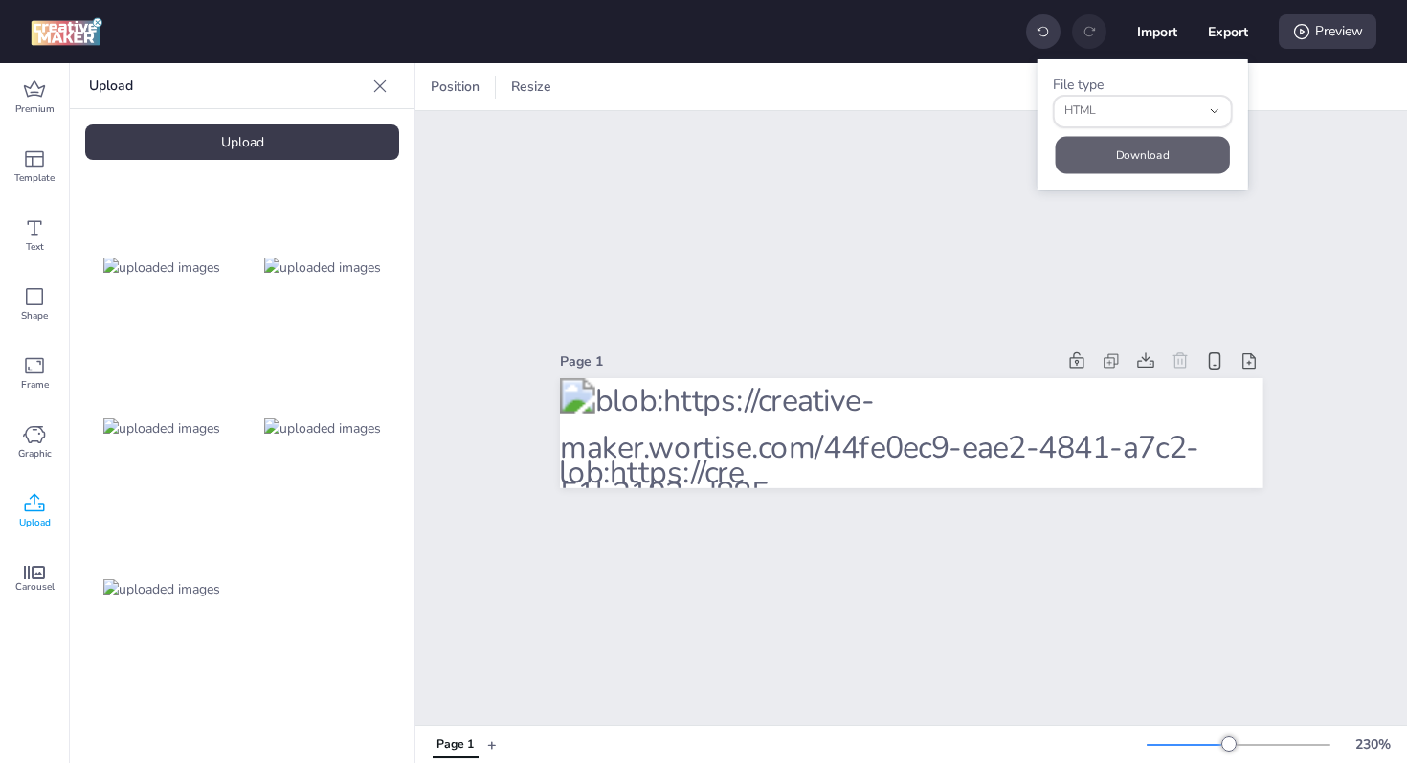
click at [1146, 161] on button "Download" at bounding box center [1143, 154] width 174 height 37
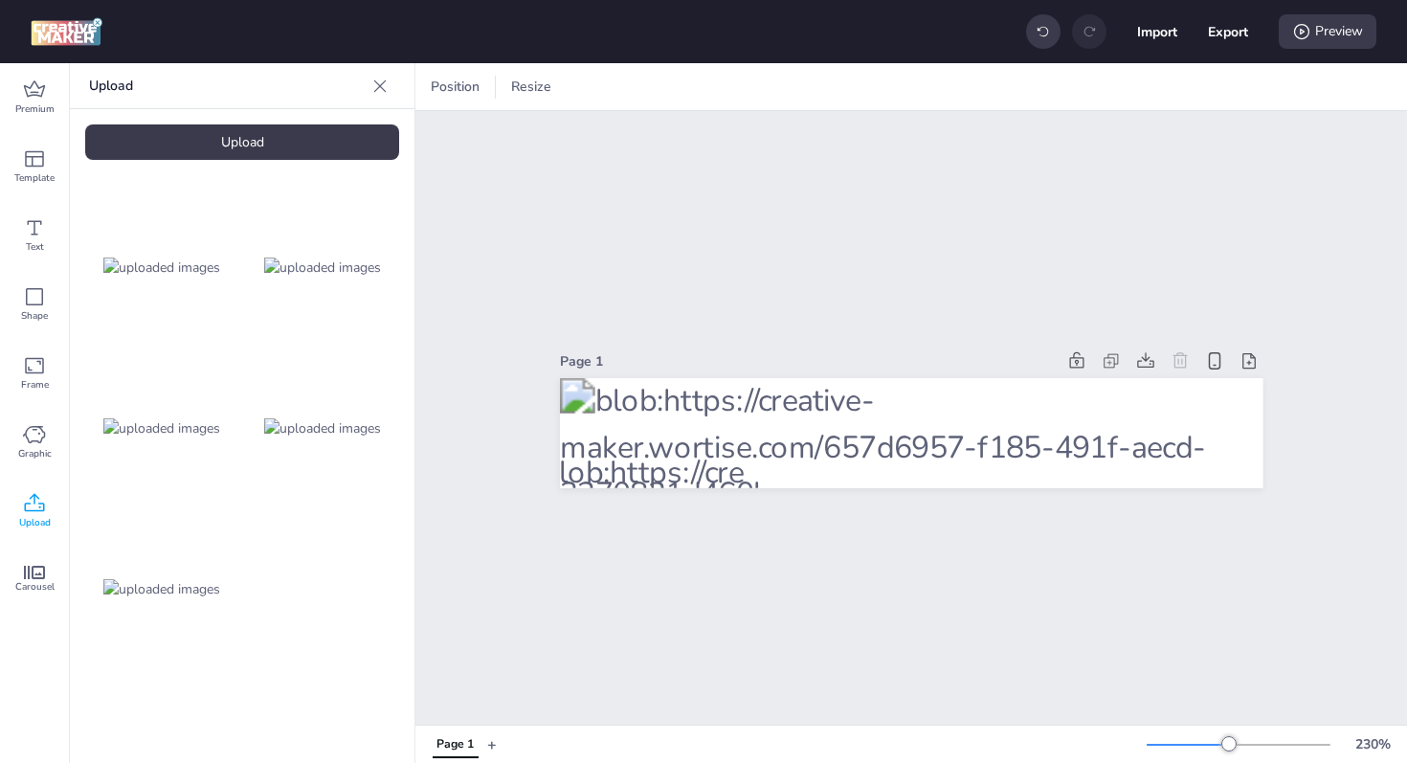
click at [228, 146] on div "Upload" at bounding box center [242, 141] width 314 height 35
click at [331, 586] on img at bounding box center [322, 589] width 117 height 20
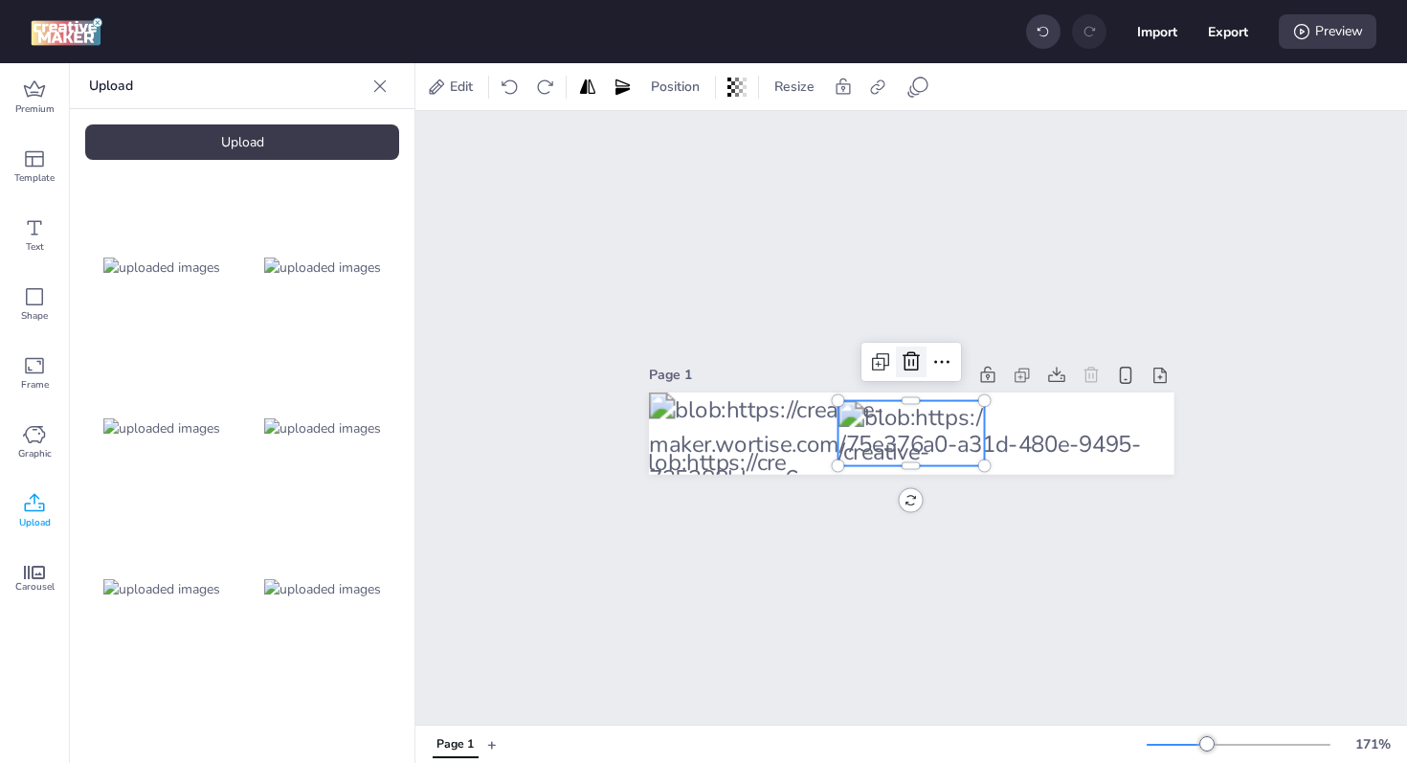
click at [907, 356] on icon at bounding box center [911, 361] width 23 height 23
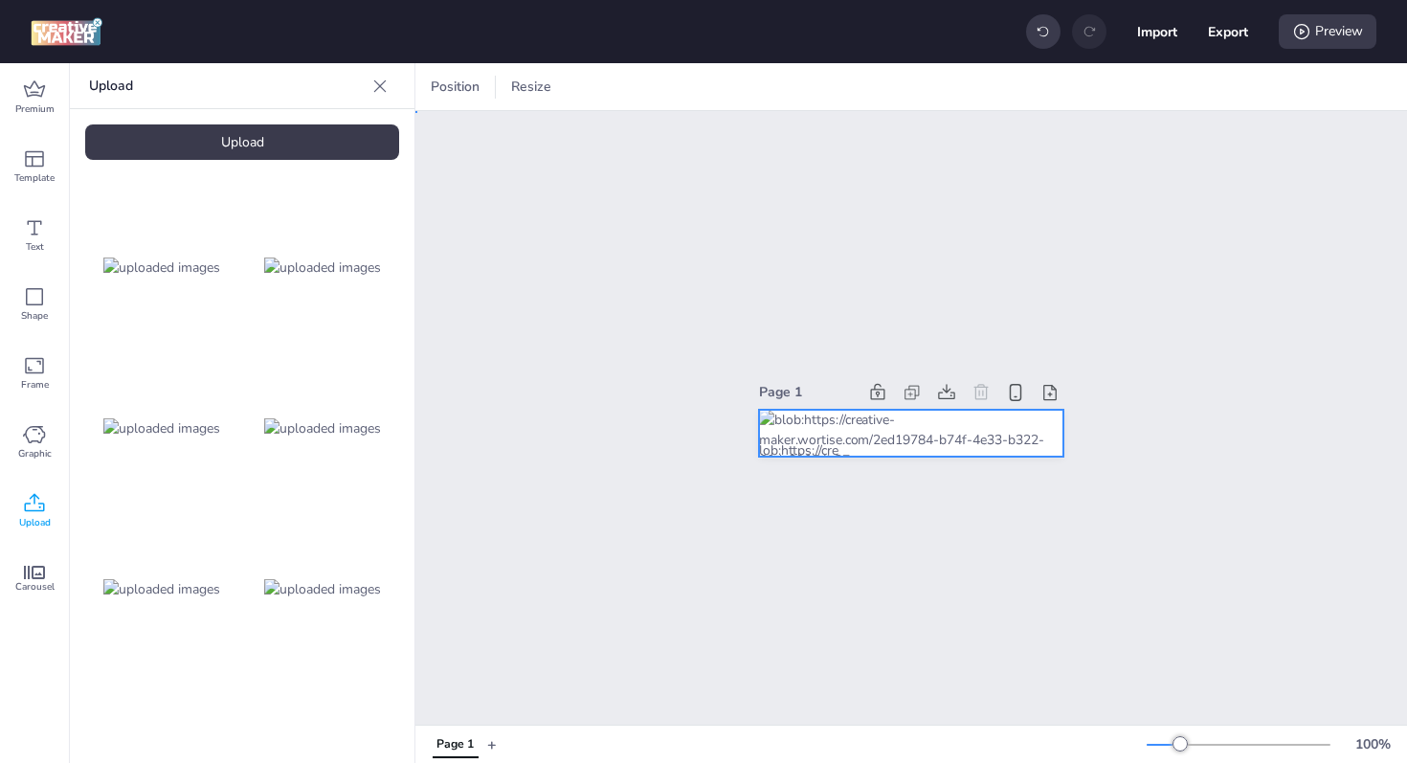
click at [918, 437] on div at bounding box center [911, 434] width 304 height 48
click at [911, 427] on div at bounding box center [911, 434] width 304 height 48
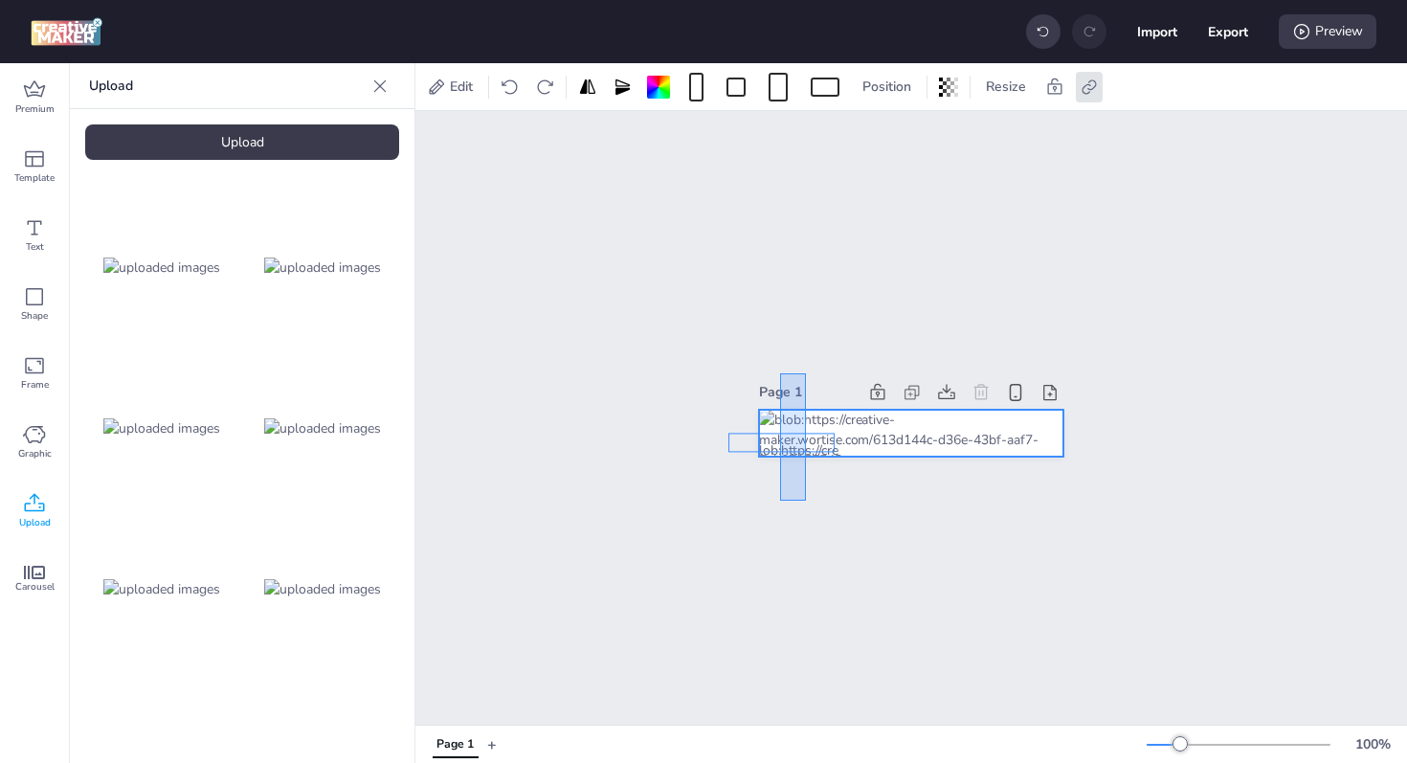
drag, startPoint x: 806, startPoint y: 500, endPoint x: 780, endPoint y: 373, distance: 129.9
click at [883, 460] on div "Set Background as Image Layer" at bounding box center [950, 460] width 189 height 20
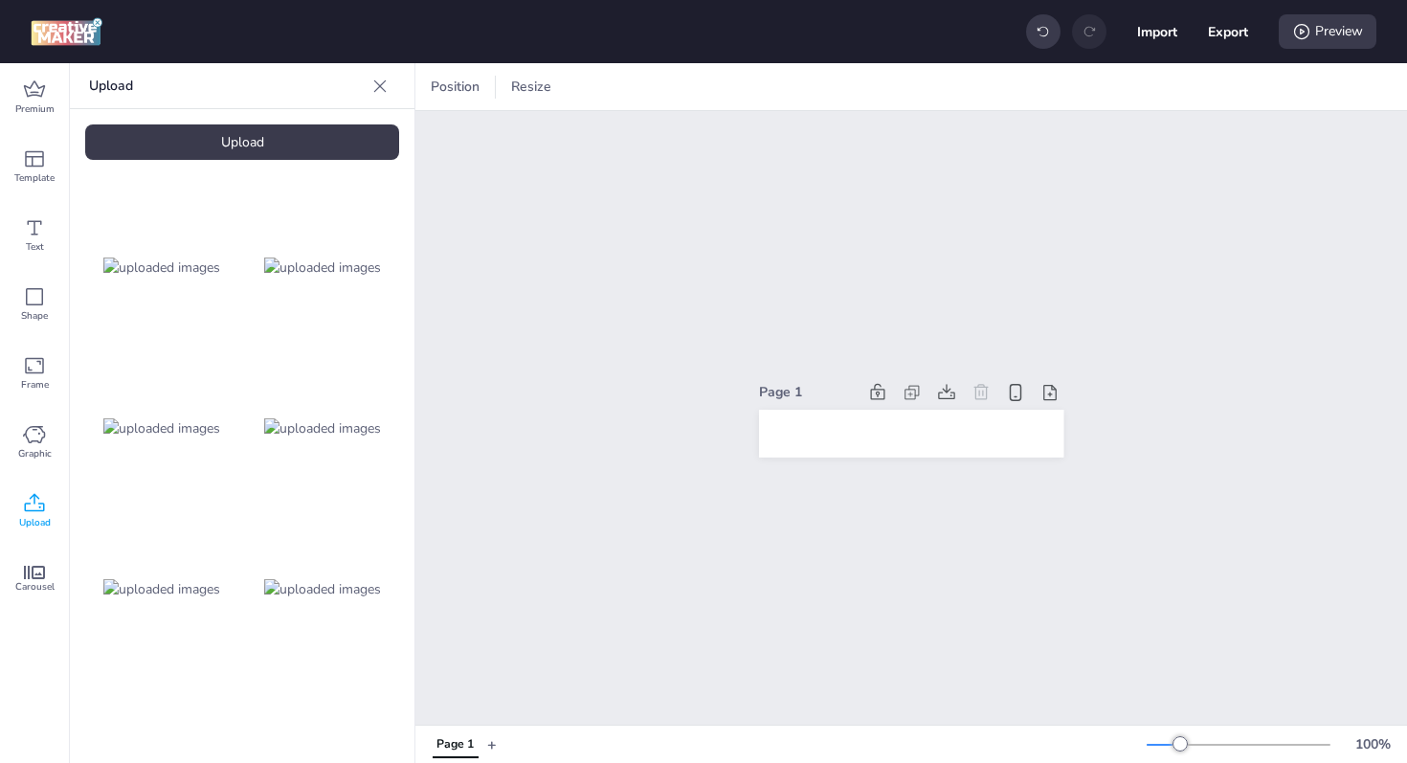
click at [322, 596] on img at bounding box center [322, 589] width 117 height 20
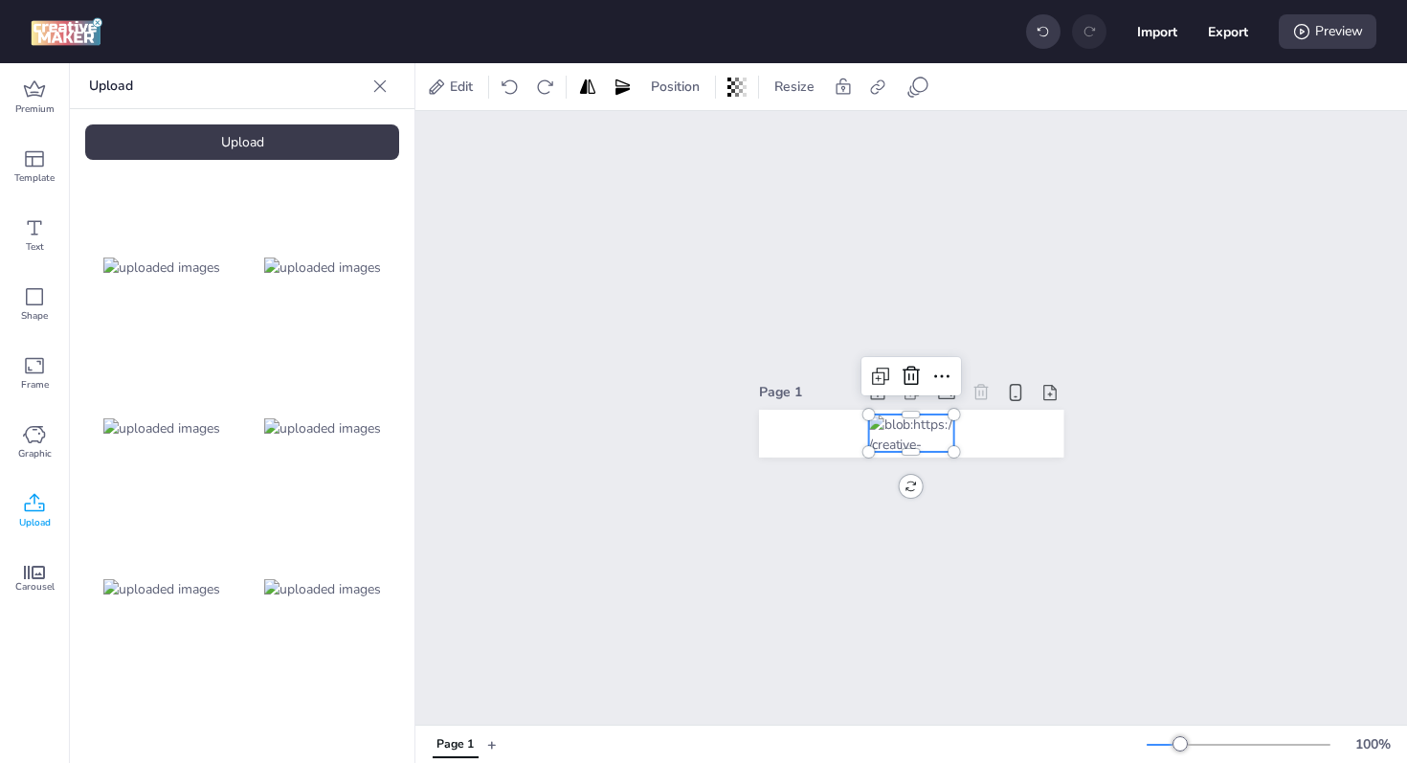
click at [278, 151] on div "Upload" at bounding box center [242, 141] width 314 height 35
click at [911, 367] on icon at bounding box center [911, 376] width 23 height 23
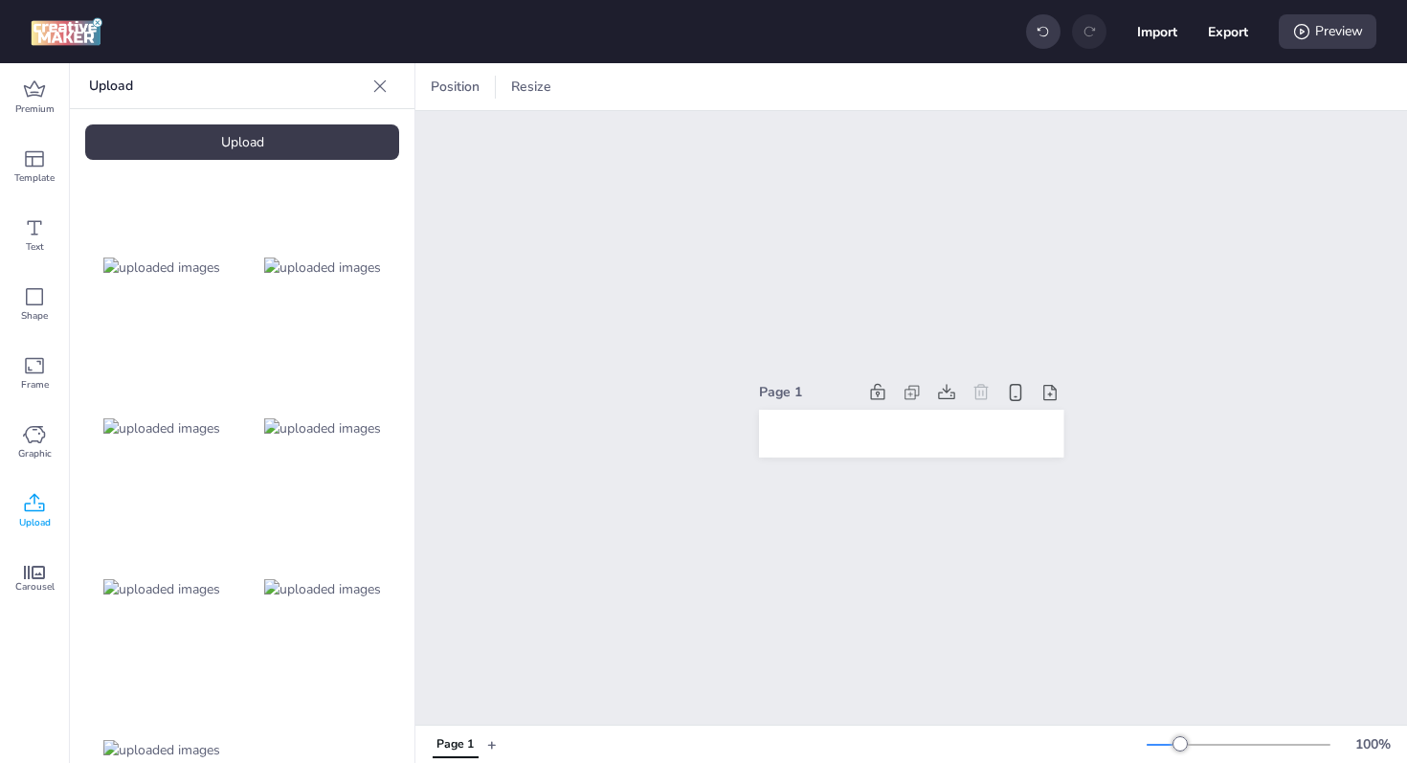
click at [199, 740] on img at bounding box center [161, 750] width 117 height 20
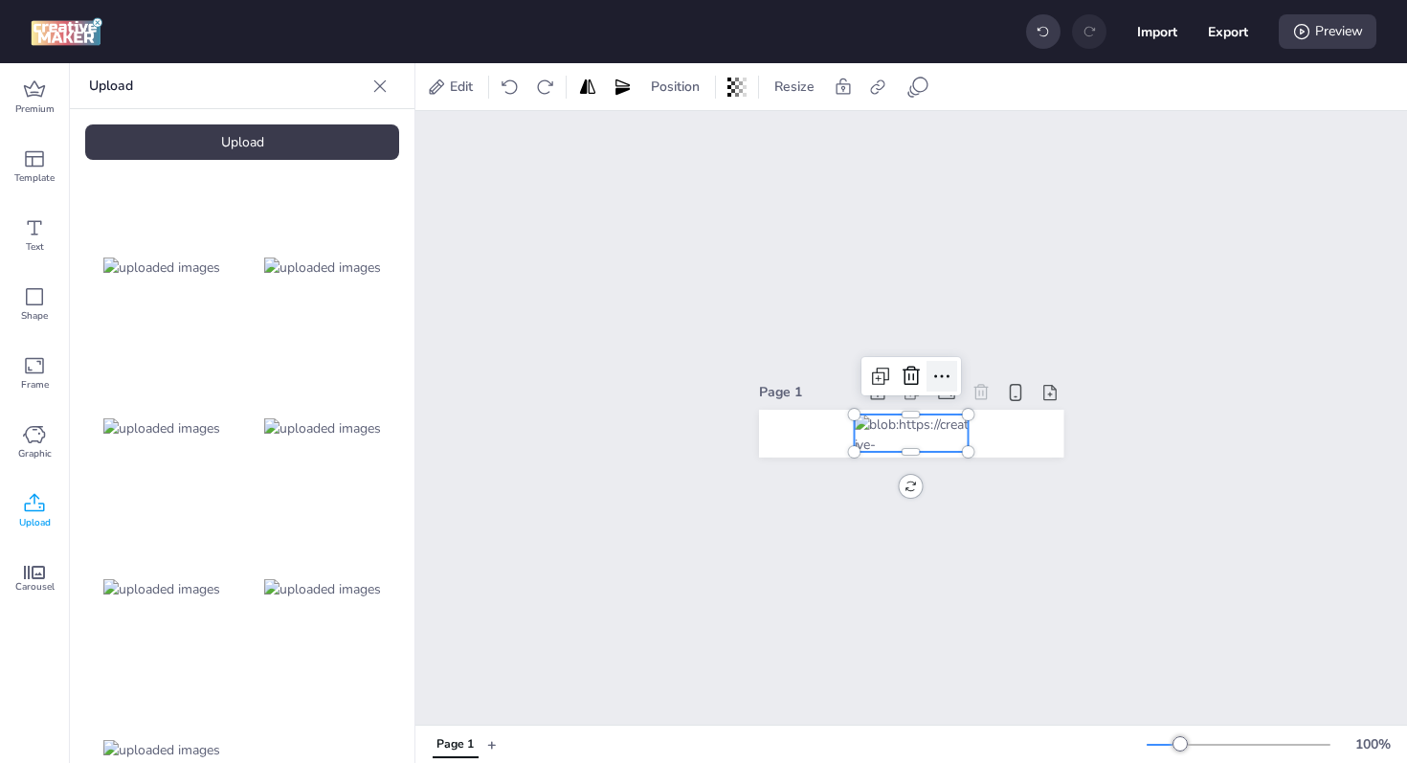
click at [936, 375] on icon at bounding box center [941, 376] width 23 height 23
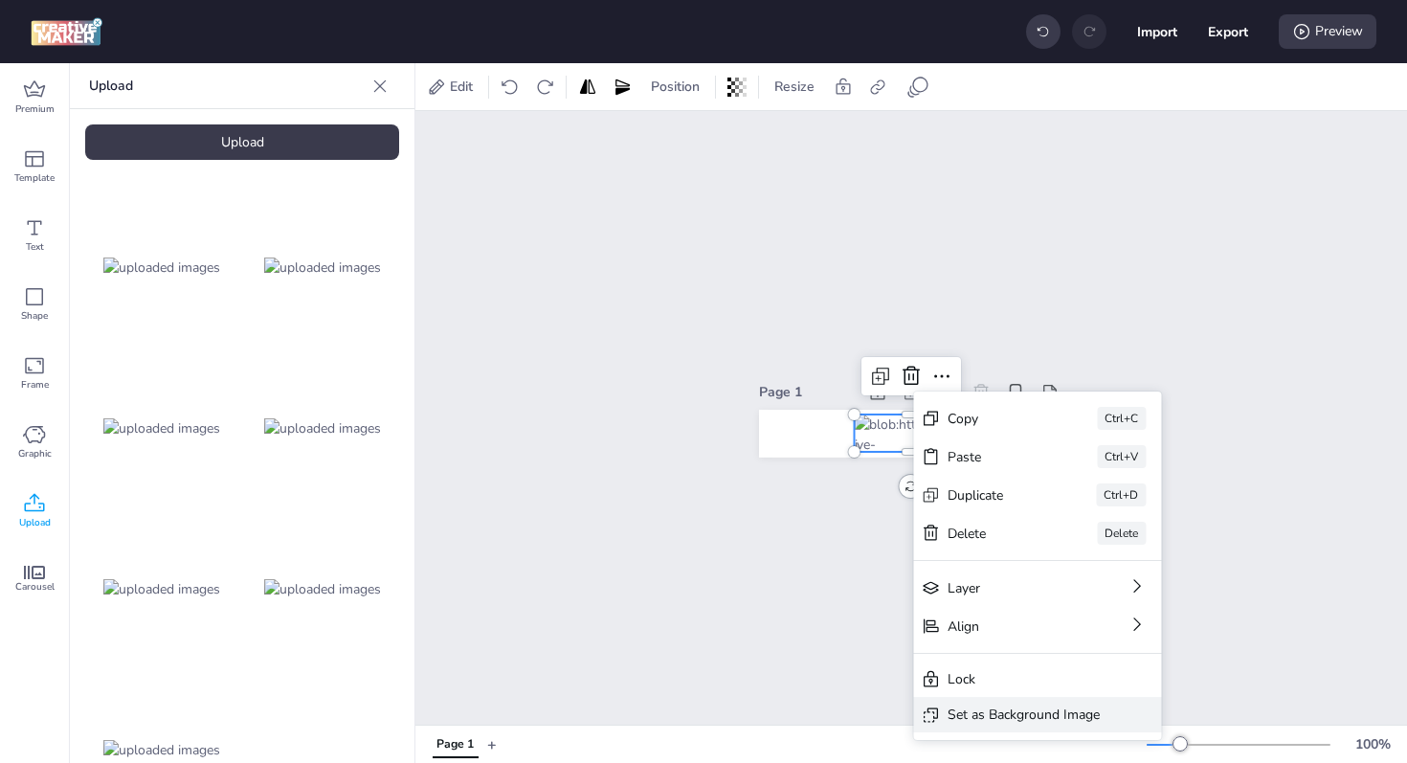
click at [990, 712] on div "Set as Background Image" at bounding box center [1023, 714] width 152 height 20
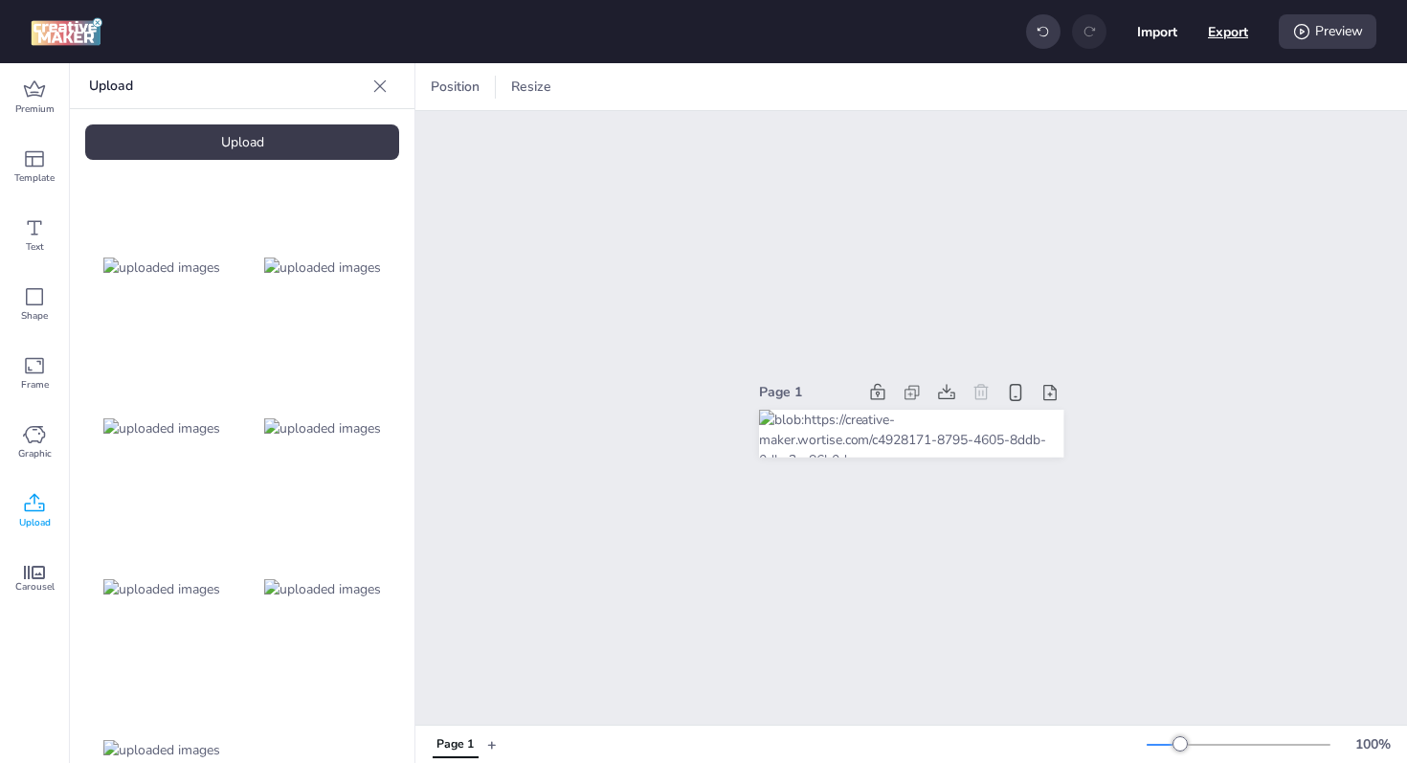
click at [1212, 31] on button "Export" at bounding box center [1228, 31] width 40 height 40
select select "html"
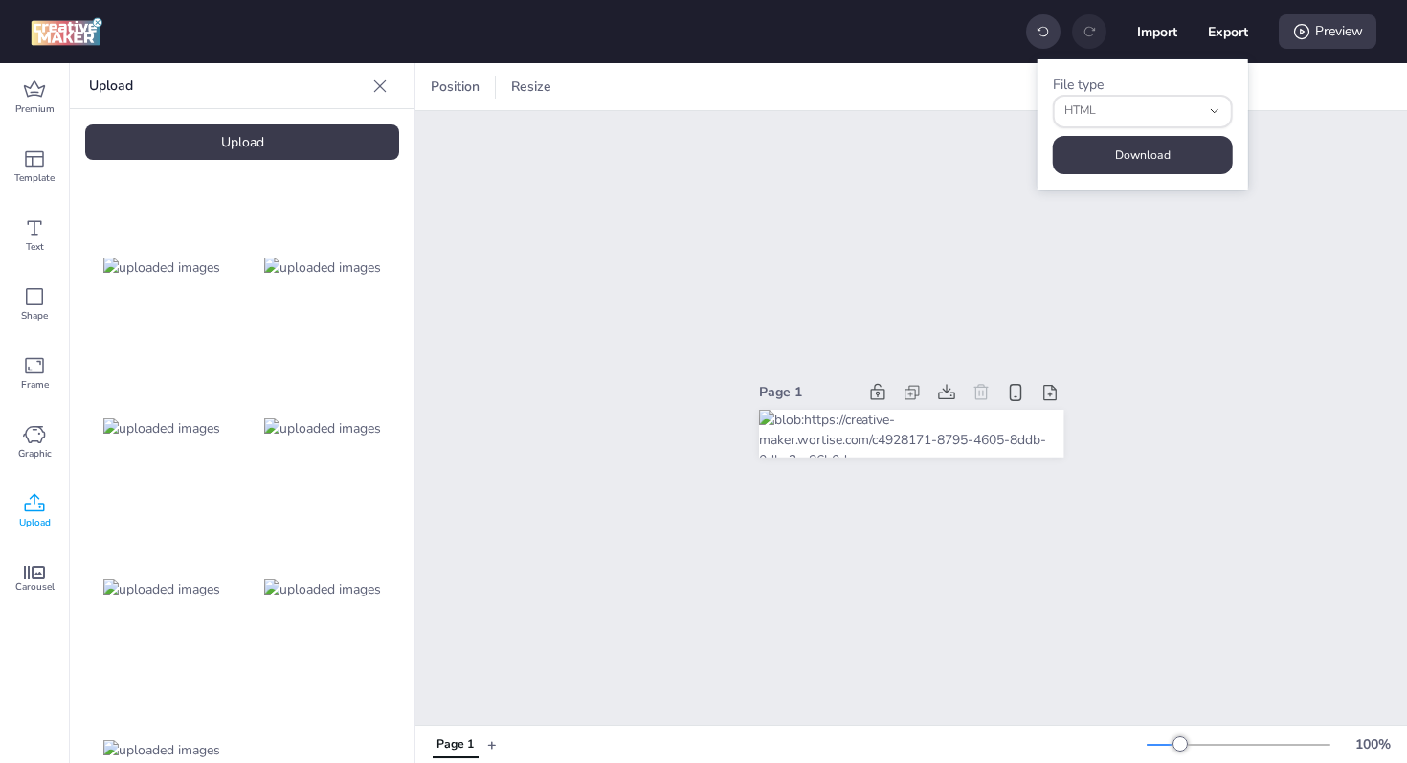
click at [1094, 356] on div "Page 1" at bounding box center [910, 418] width 411 height 124
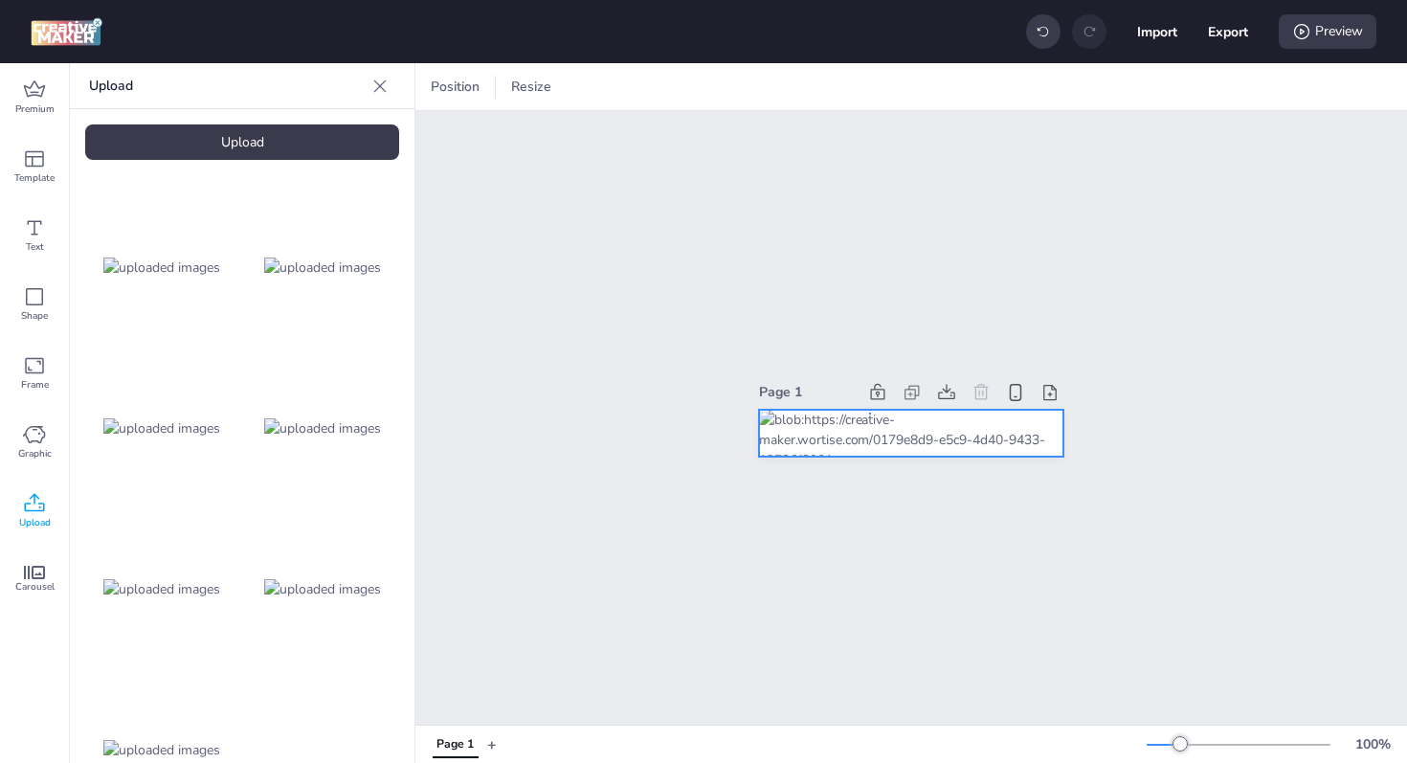
click at [869, 420] on div at bounding box center [911, 434] width 304 height 48
click at [1086, 87] on icon at bounding box center [1088, 87] width 19 height 19
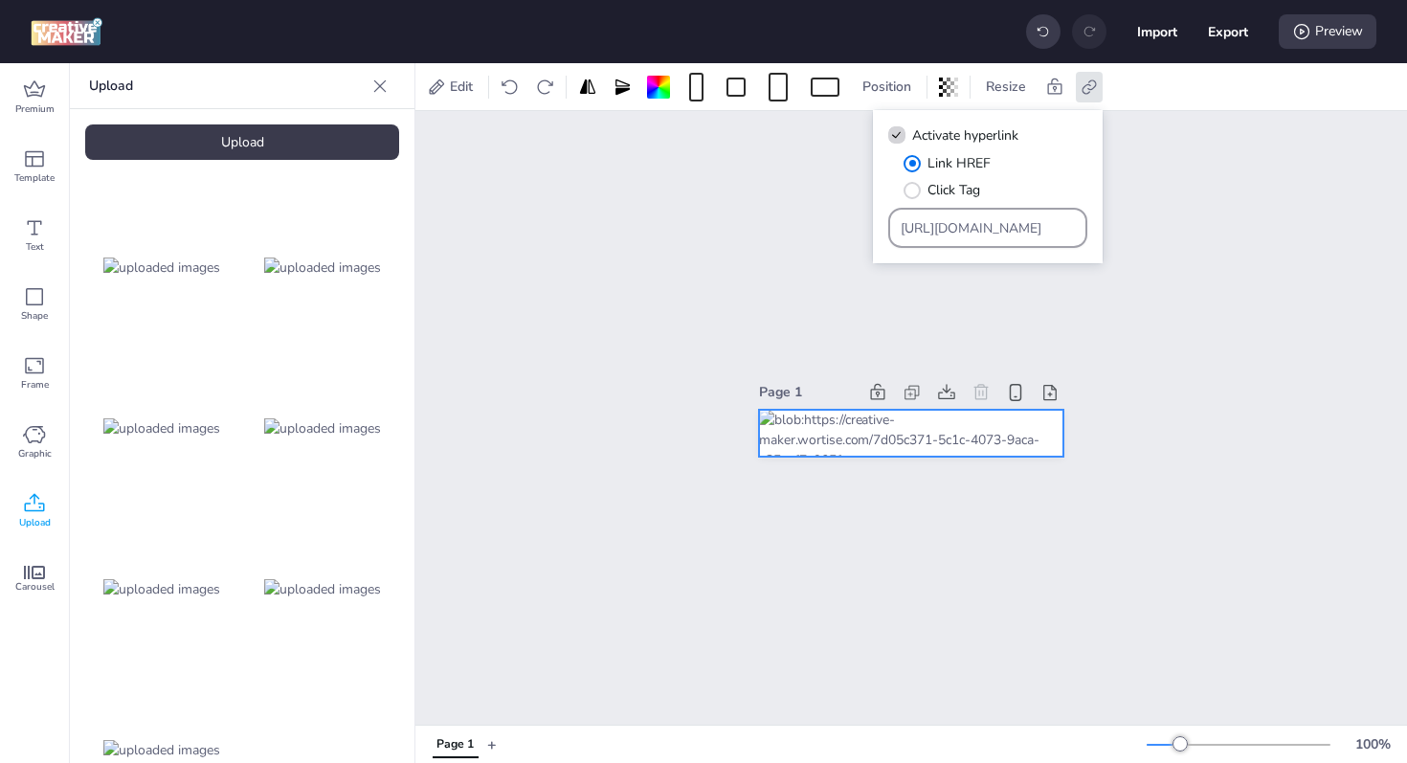
click at [961, 234] on input "[URL][DOMAIN_NAME]" at bounding box center [987, 228] width 175 height 20
paste input "[URL][DOMAIN_NAME]"
type input "[URL][DOMAIN_NAME]"
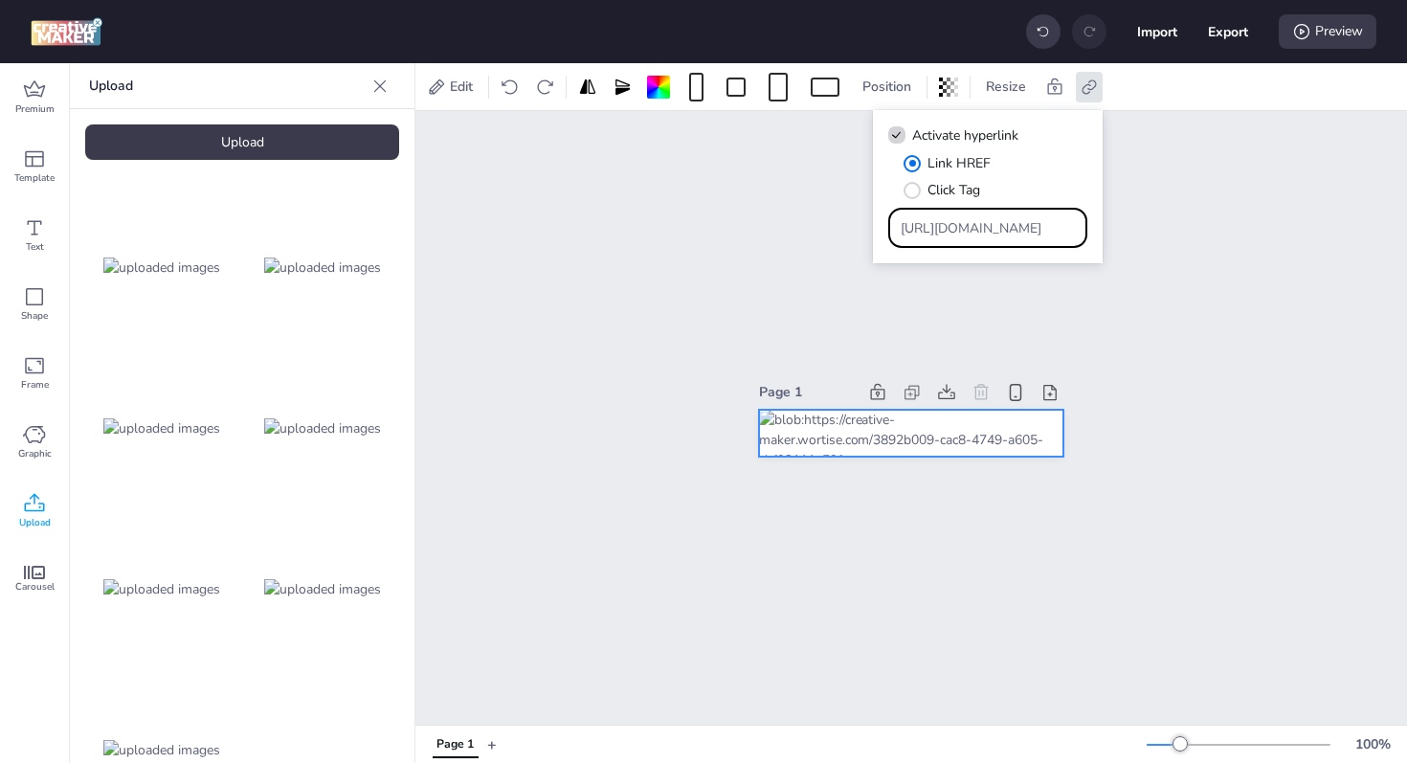
click at [1175, 286] on div "Page 1" at bounding box center [910, 417] width 991 height 613
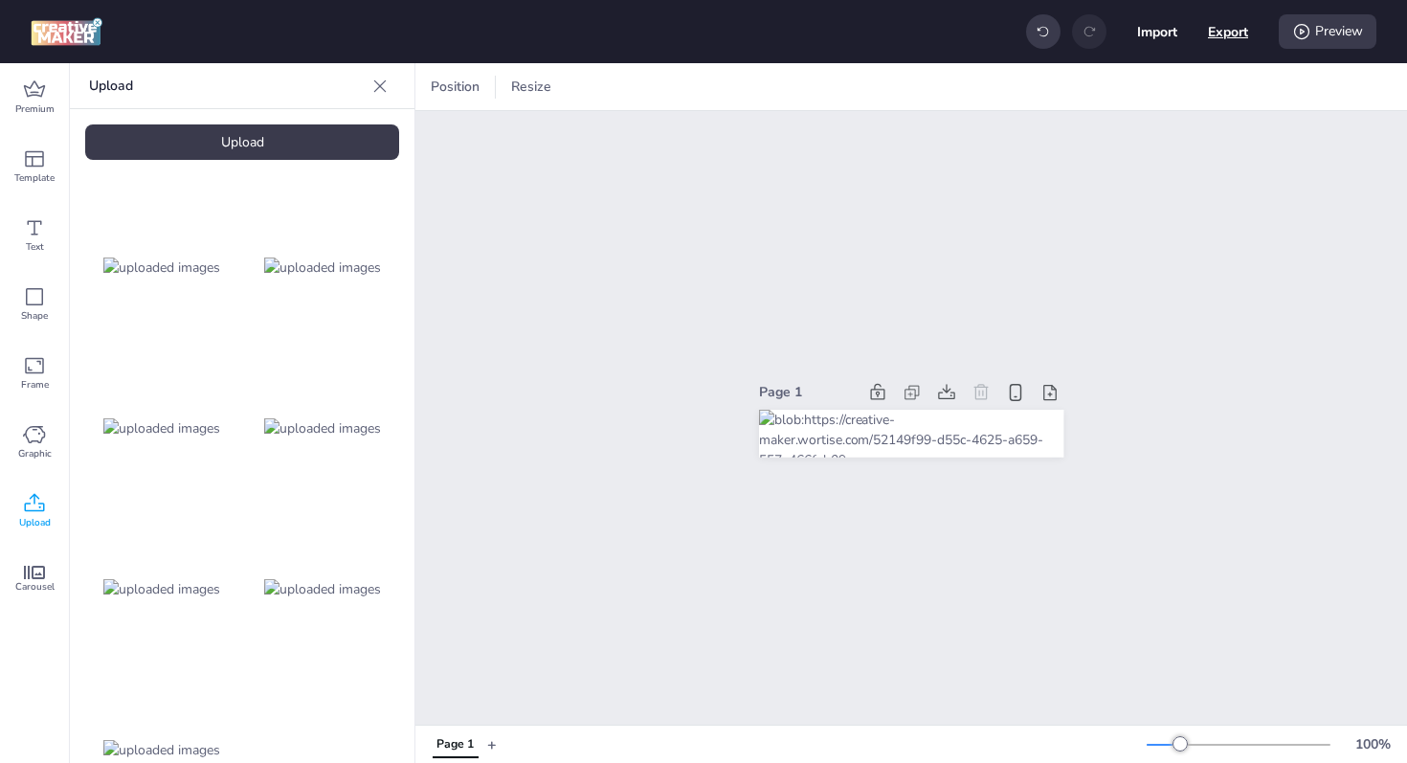
click at [1237, 31] on button "Export" at bounding box center [1228, 31] width 40 height 40
select select "html"
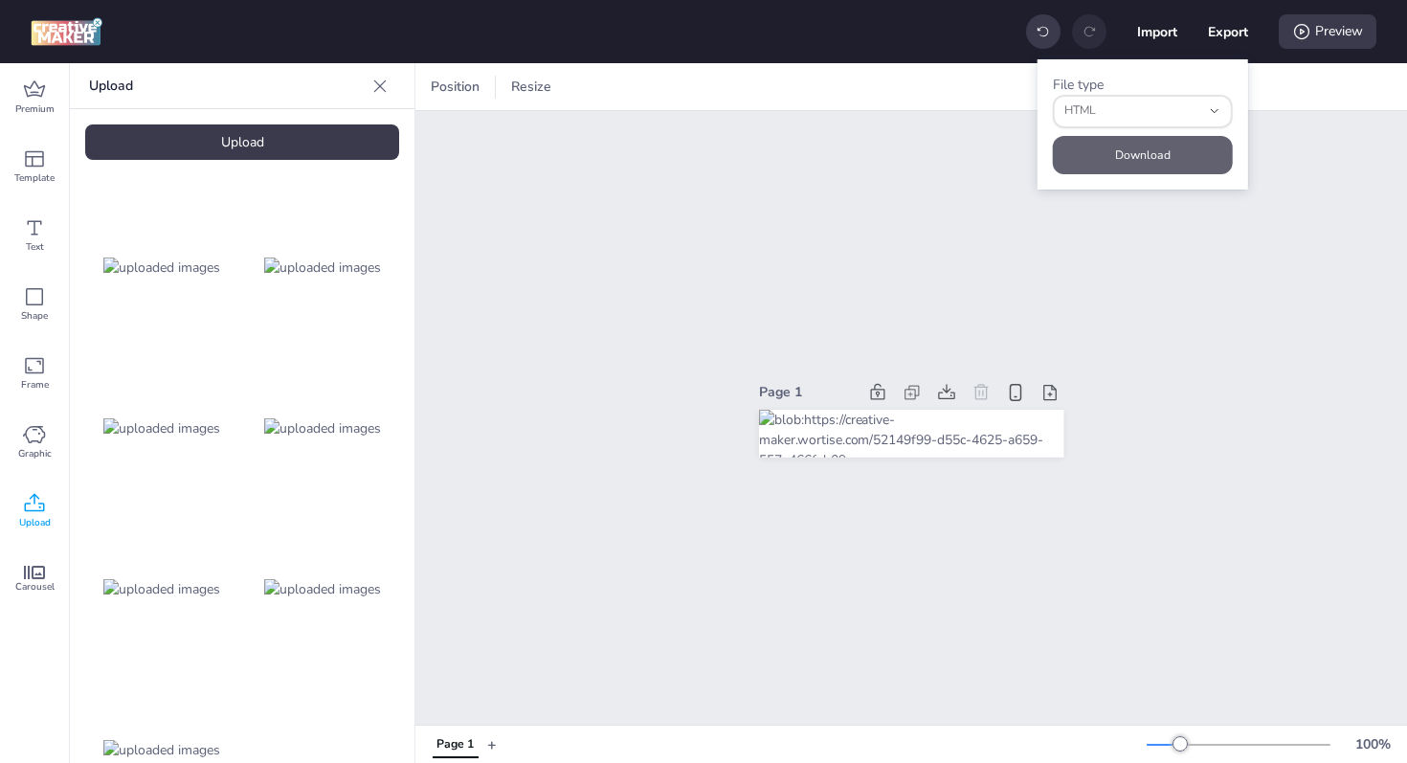
click at [1154, 154] on button "Download" at bounding box center [1143, 155] width 180 height 38
click at [939, 269] on div "Page 1" at bounding box center [910, 417] width 991 height 613
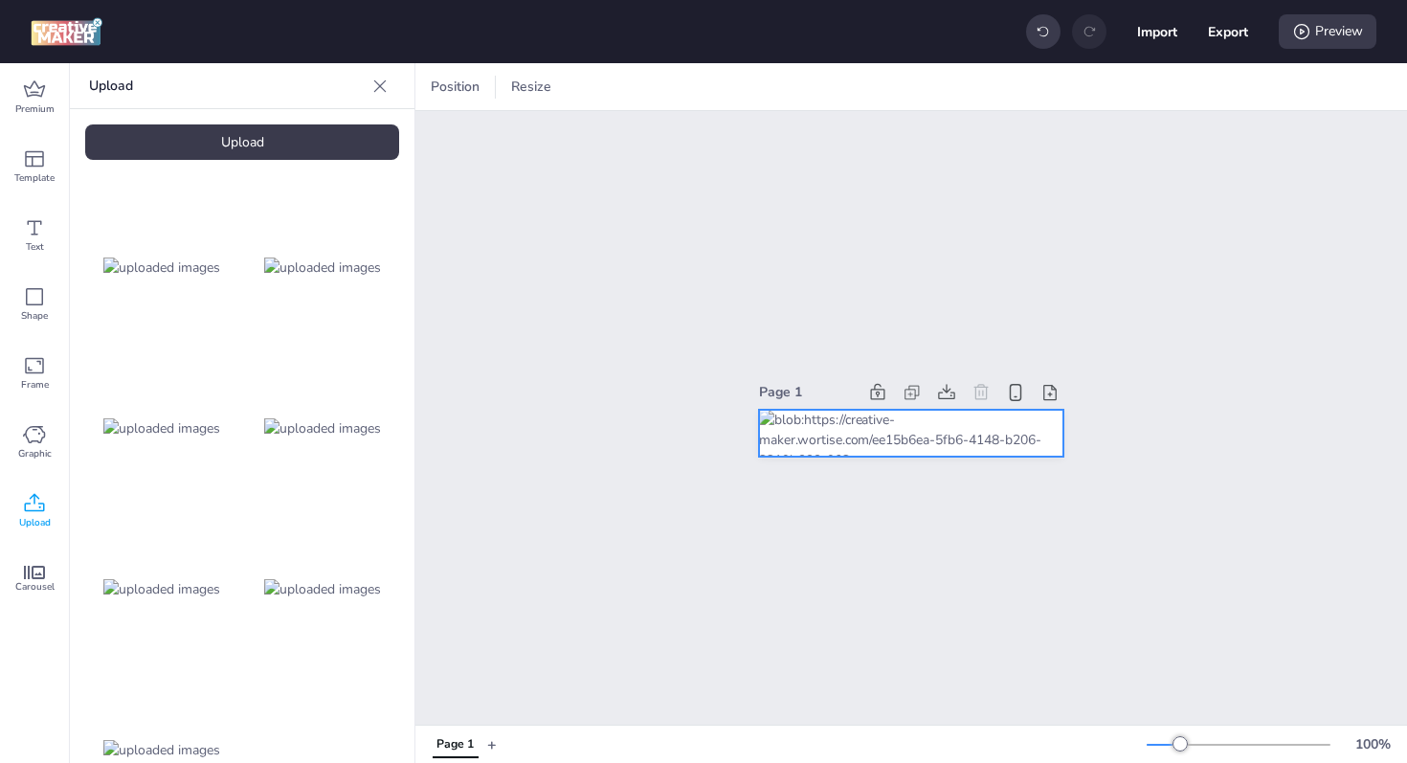
click at [924, 447] on div at bounding box center [911, 434] width 304 height 48
click at [1093, 95] on icon at bounding box center [1088, 87] width 19 height 19
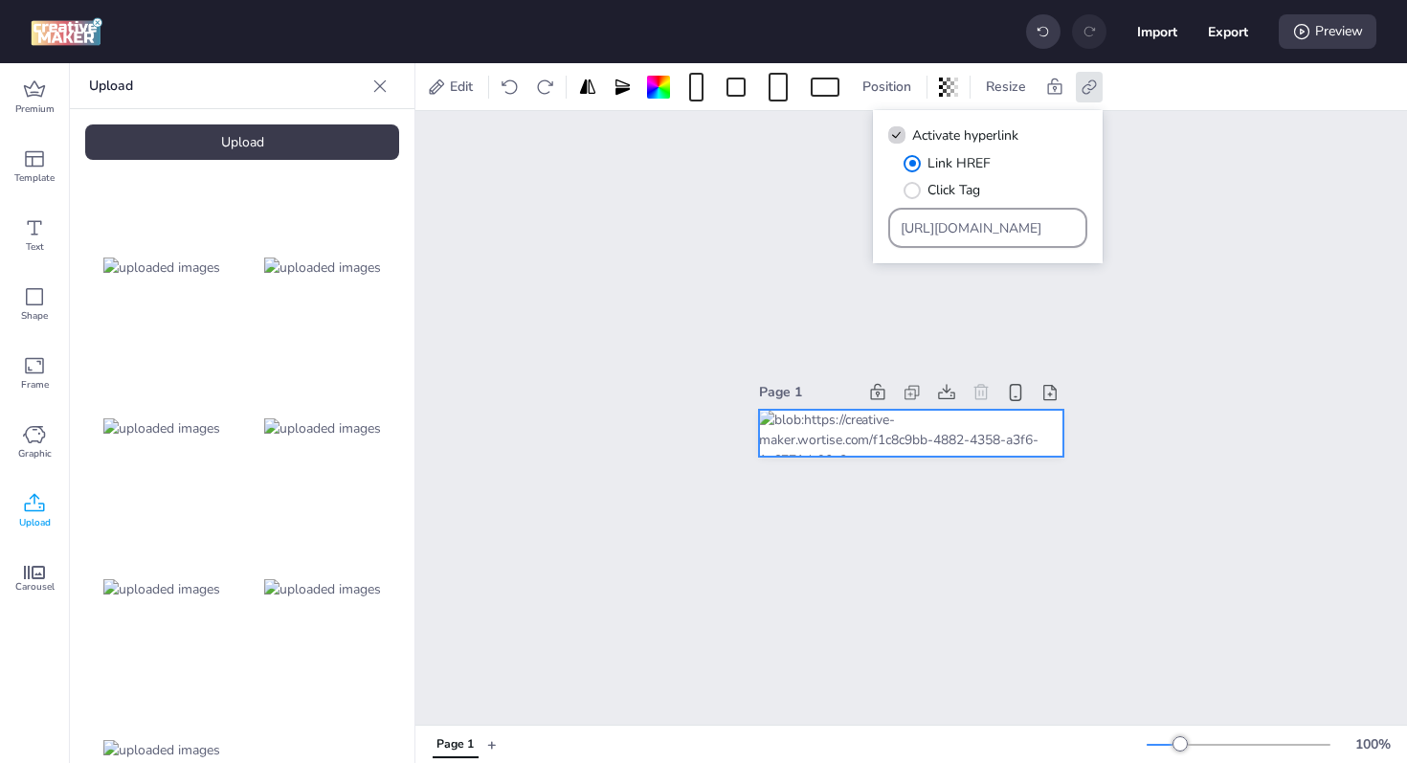
click at [968, 222] on input "[URL][DOMAIN_NAME]" at bounding box center [987, 228] width 175 height 20
